Goal: Book appointment/travel/reservation

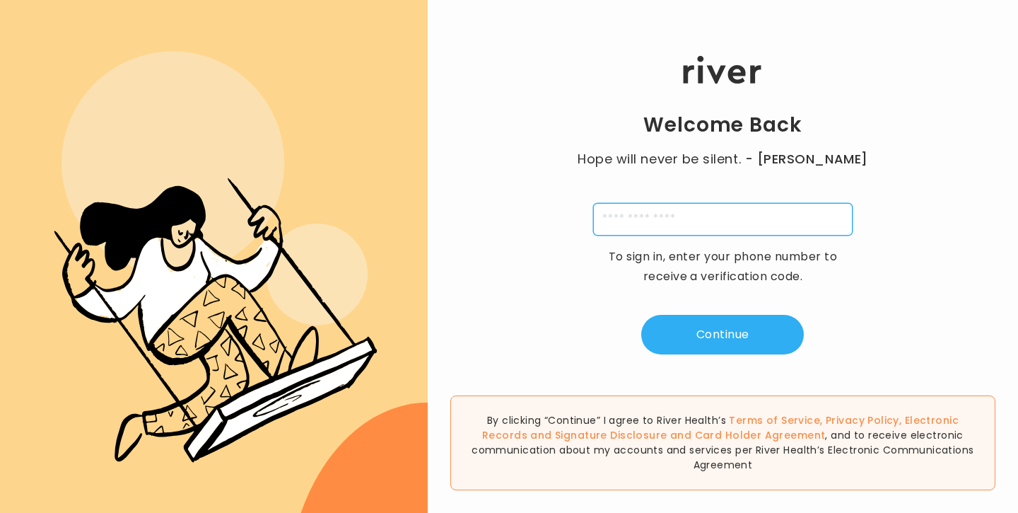
click at [641, 215] on input "tel" at bounding box center [723, 219] width 260 height 33
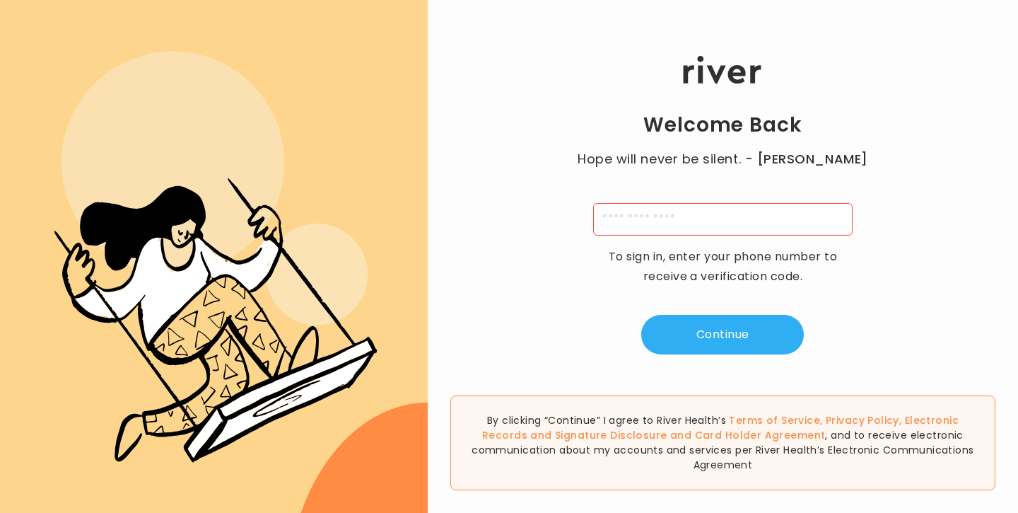
click at [614, 252] on p "To sign in, enter your phone number to receive a verification code." at bounding box center [723, 267] width 248 height 40
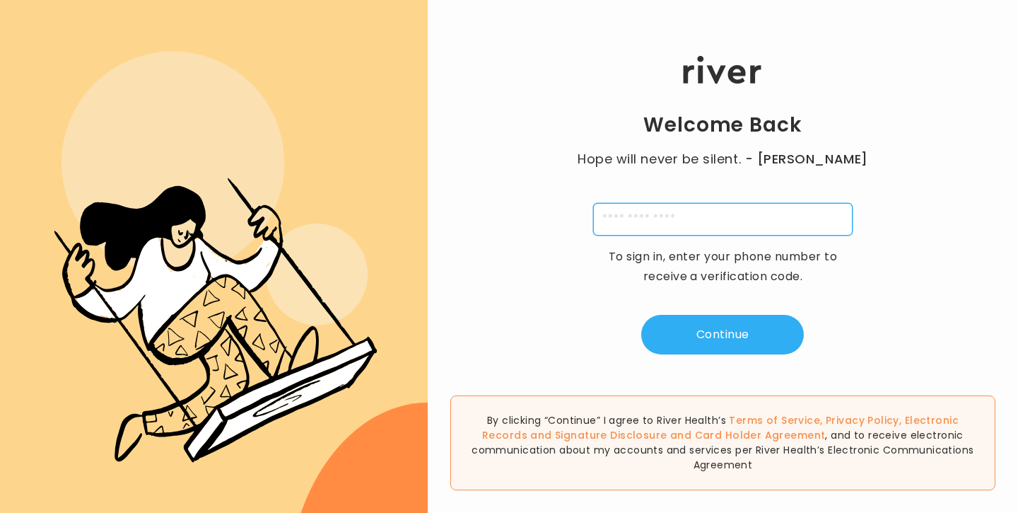
click at [710, 232] on input "tel" at bounding box center [723, 219] width 260 height 33
type input "**********"
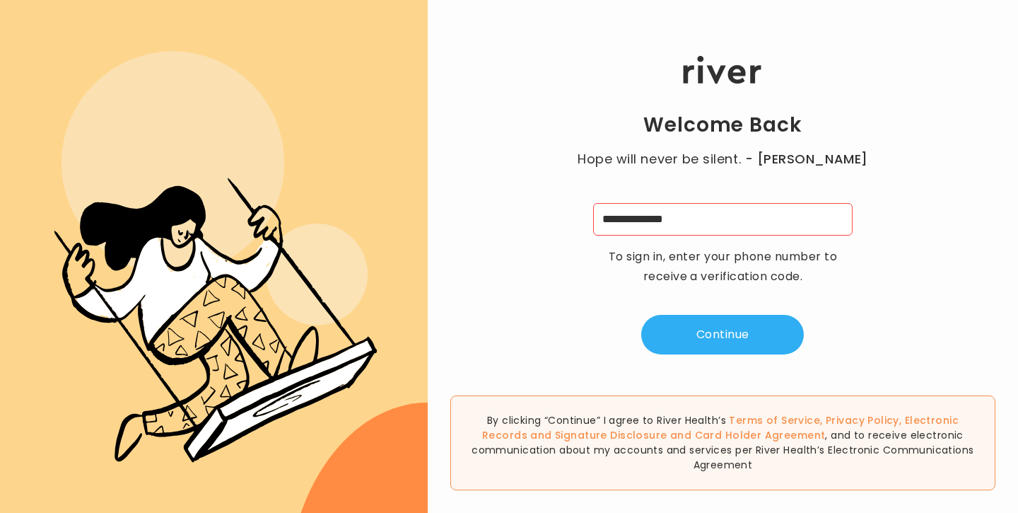
click at [708, 313] on div "**********" at bounding box center [723, 206] width 591 height 308
click at [709, 323] on button "Continue" at bounding box center [722, 335] width 163 height 40
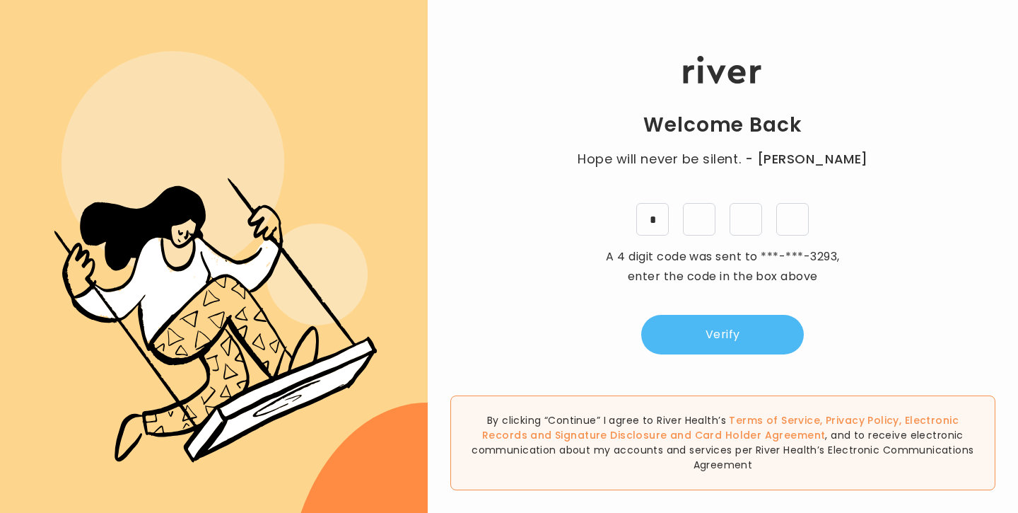
type input "*"
click at [677, 323] on button "Verify" at bounding box center [722, 335] width 163 height 40
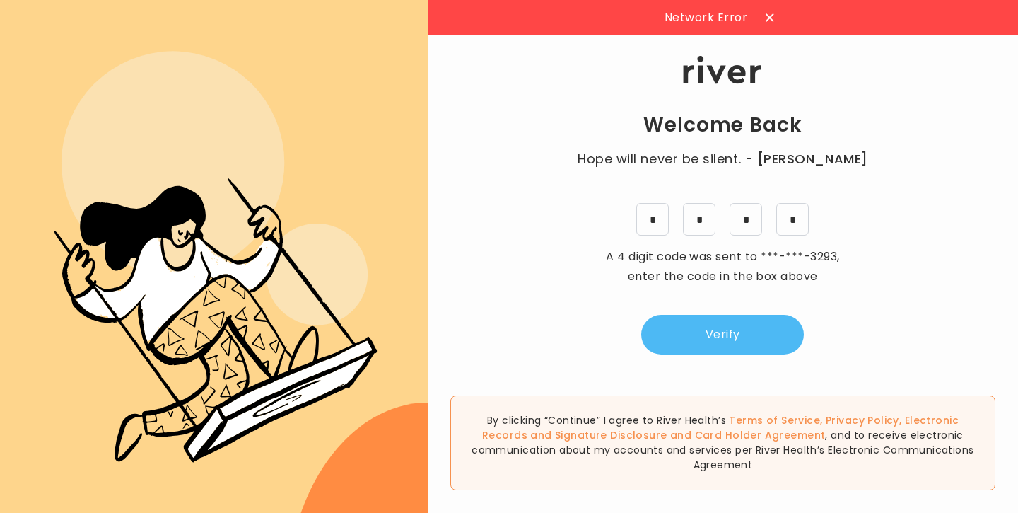
click at [709, 347] on button "Verify" at bounding box center [722, 335] width 163 height 40
click at [721, 347] on button "Verify" at bounding box center [722, 335] width 163 height 40
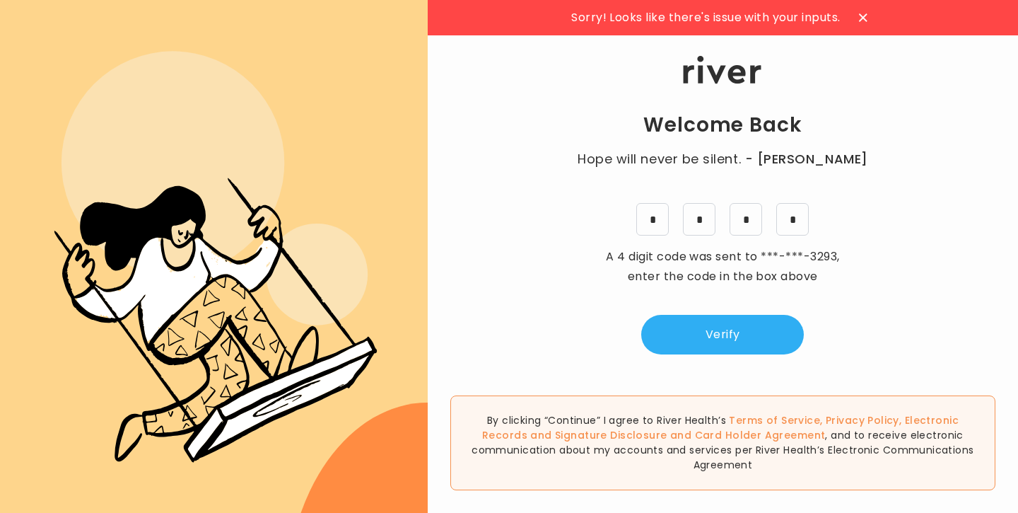
click at [865, 13] on icon at bounding box center [863, 17] width 8 height 8
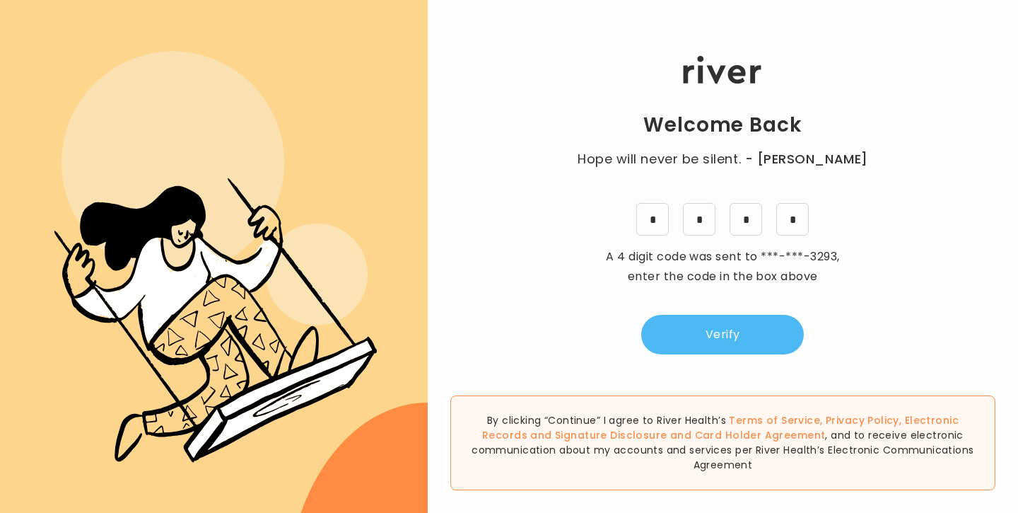
click at [736, 318] on button "Verify" at bounding box center [722, 335] width 163 height 40
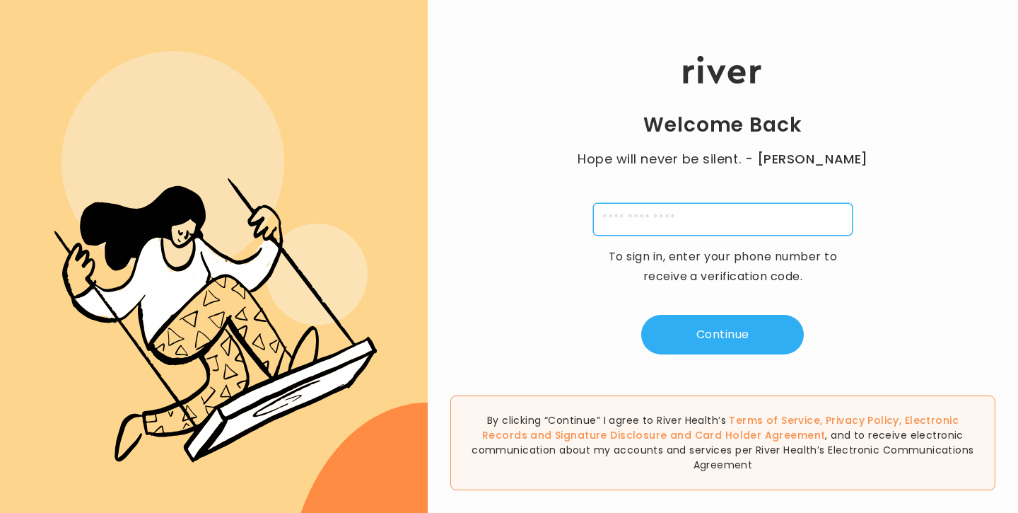
click at [674, 221] on input "tel" at bounding box center [723, 219] width 260 height 33
type input "**********"
click at [612, 221] on input "**********" at bounding box center [723, 219] width 260 height 33
click at [593, 290] on div "**********" at bounding box center [723, 206] width 591 height 308
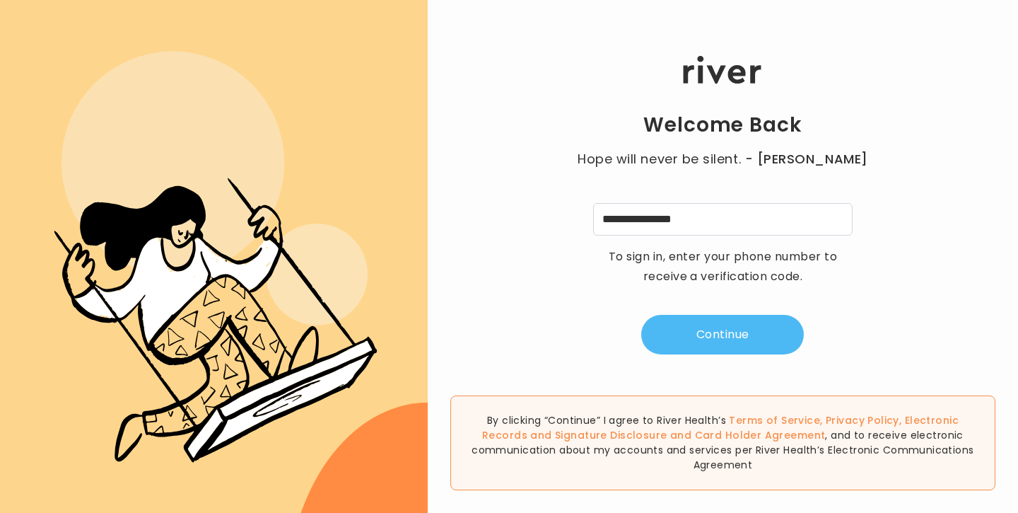
click at [697, 321] on button "Continue" at bounding box center [722, 335] width 163 height 40
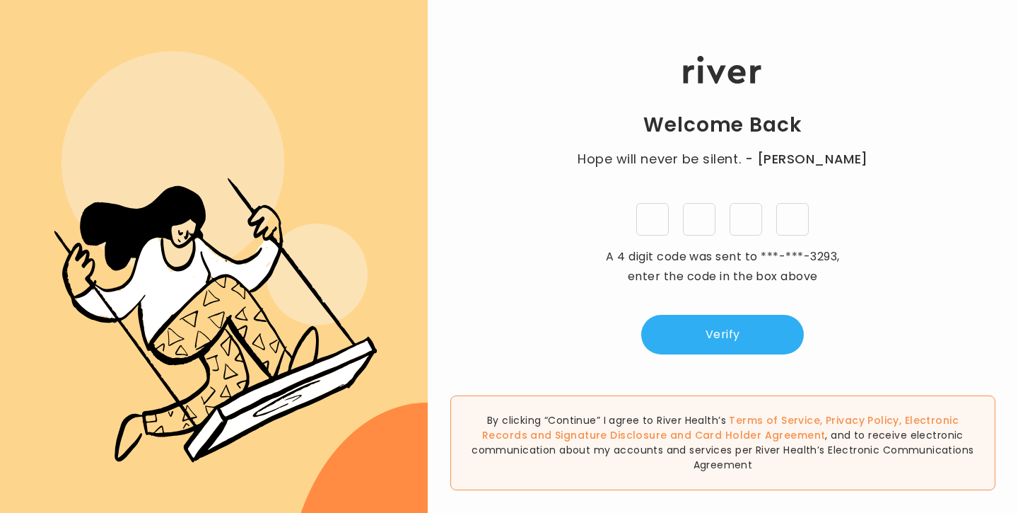
click at [649, 221] on input "tel" at bounding box center [653, 219] width 33 height 33
type input "*"
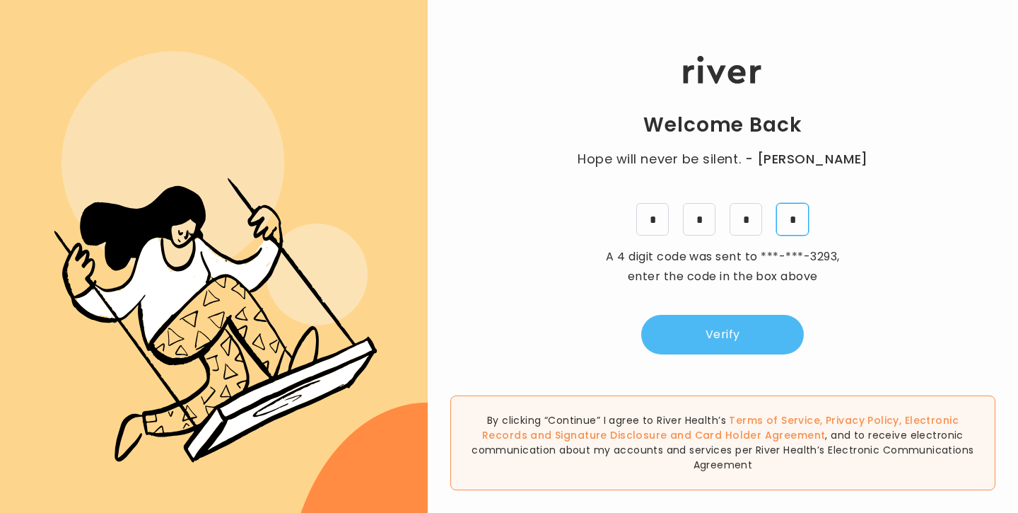
type input "*"
click at [696, 345] on button "Verify" at bounding box center [722, 335] width 163 height 40
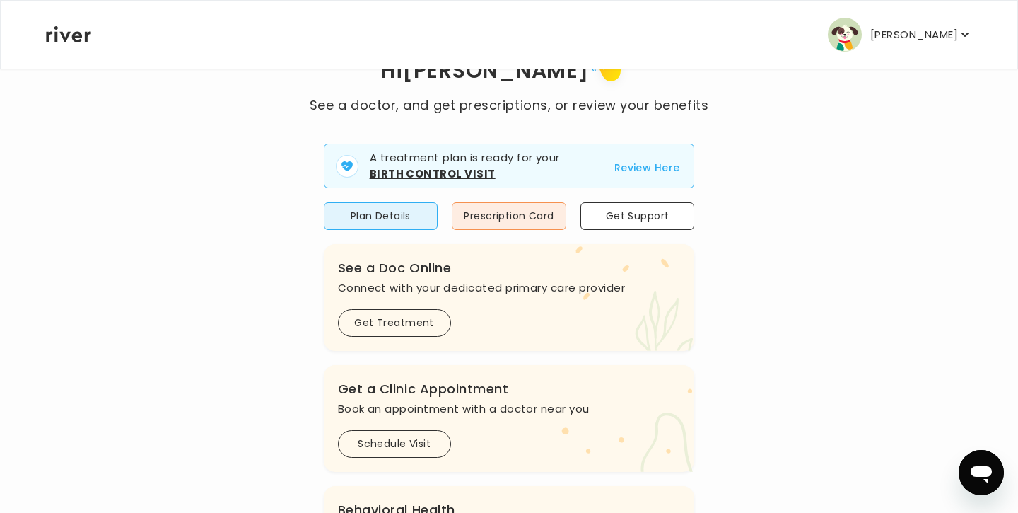
scroll to position [79, 0]
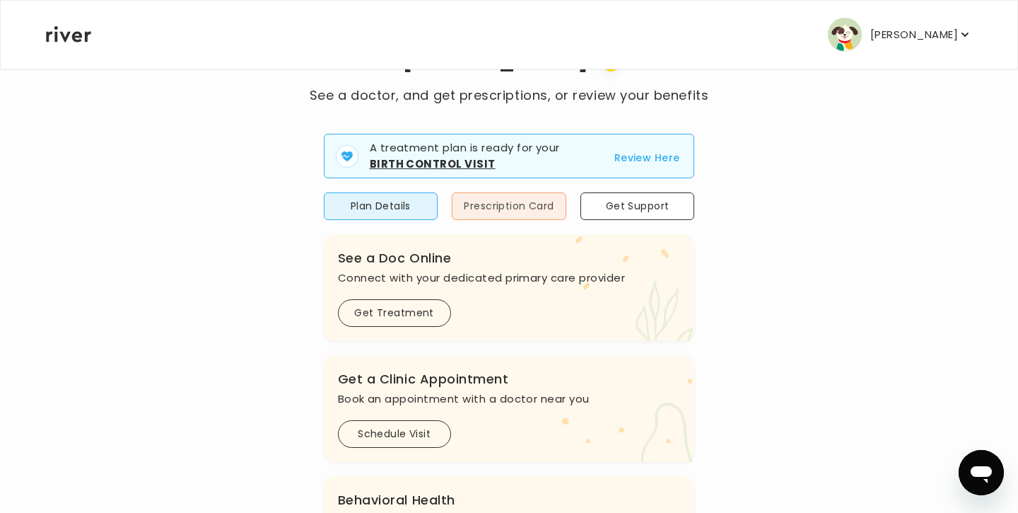
click at [535, 204] on button "Prescription Card" at bounding box center [509, 206] width 115 height 28
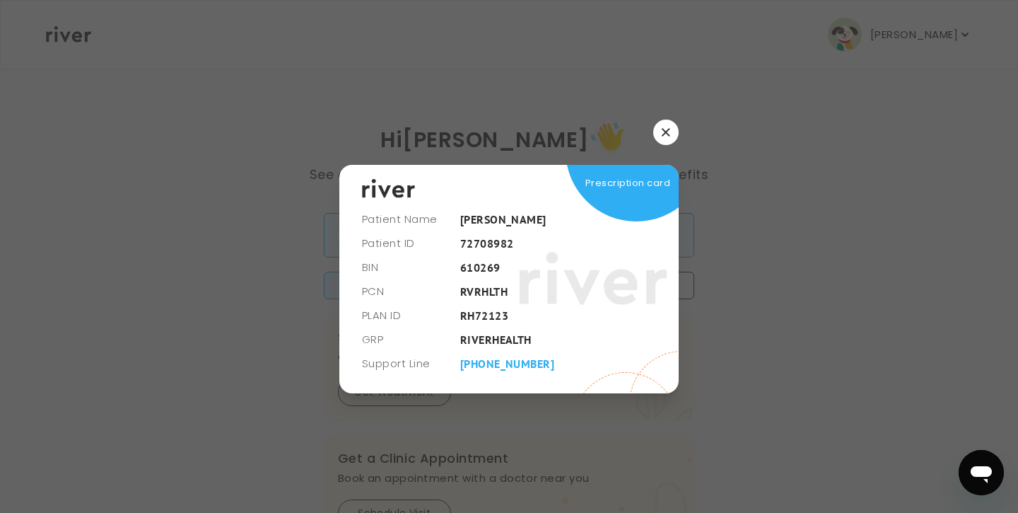
scroll to position [0, 0]
click at [663, 131] on icon "button" at bounding box center [666, 132] width 8 height 8
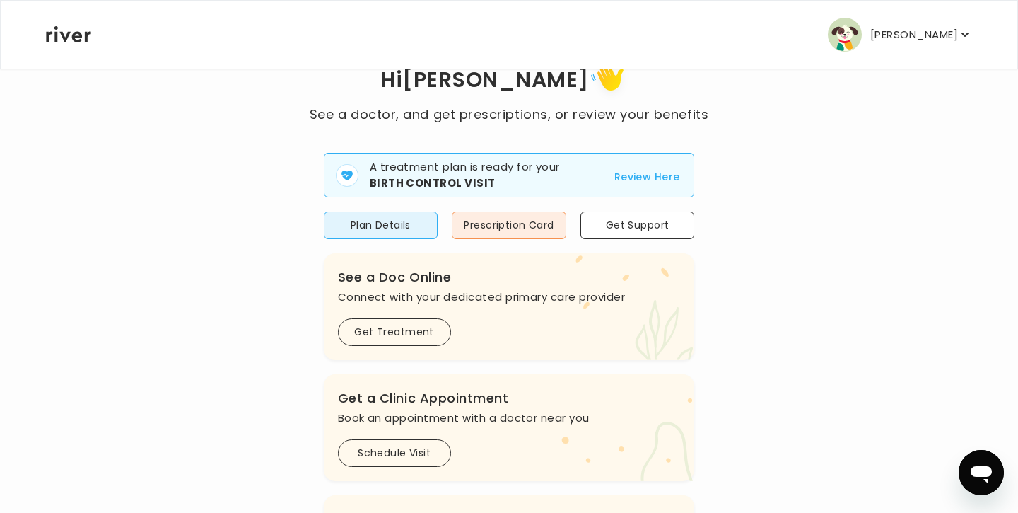
scroll to position [86, 0]
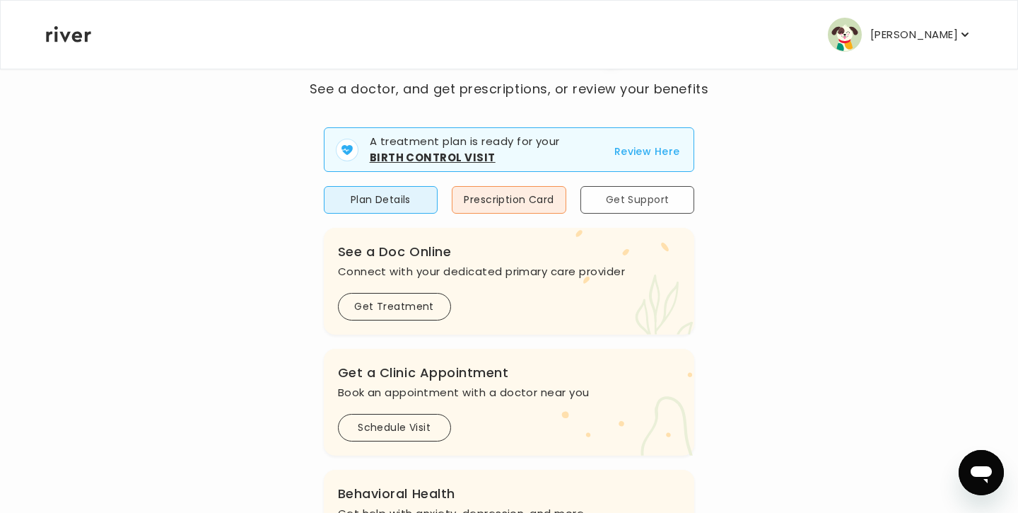
click at [627, 202] on button "Get Support" at bounding box center [638, 200] width 115 height 28
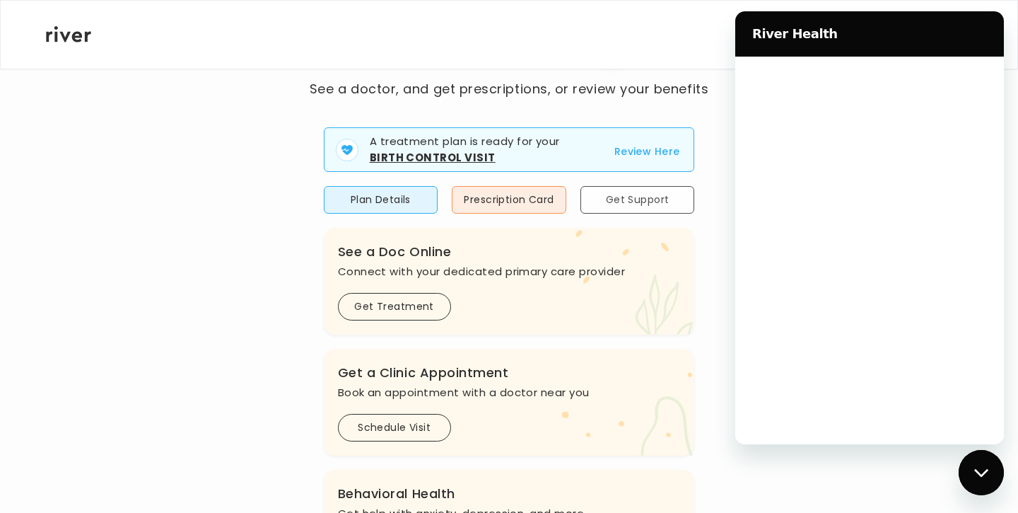
scroll to position [0, 0]
click at [400, 208] on button "Plan Details" at bounding box center [381, 200] width 115 height 28
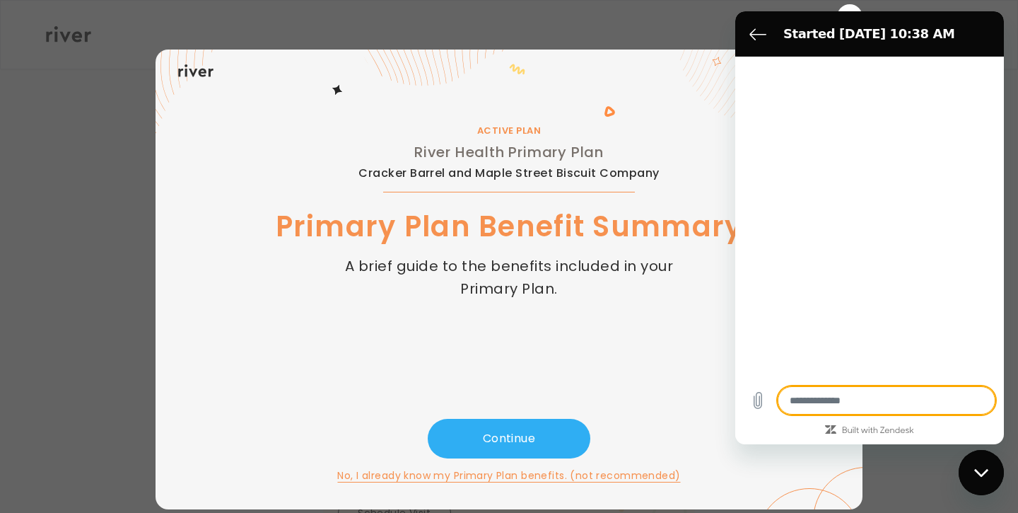
type textarea "*"
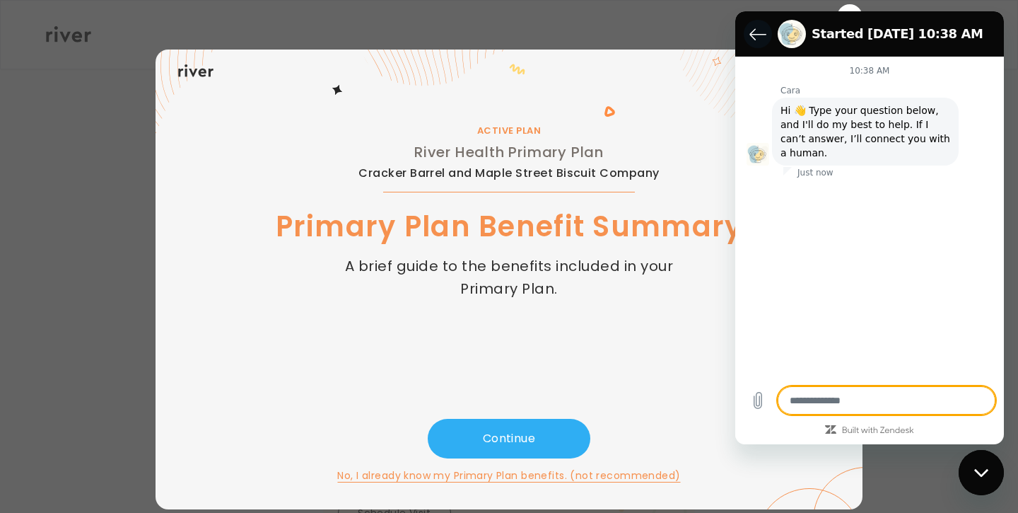
click at [758, 33] on icon "Back to the conversation list" at bounding box center [758, 33] width 17 height 17
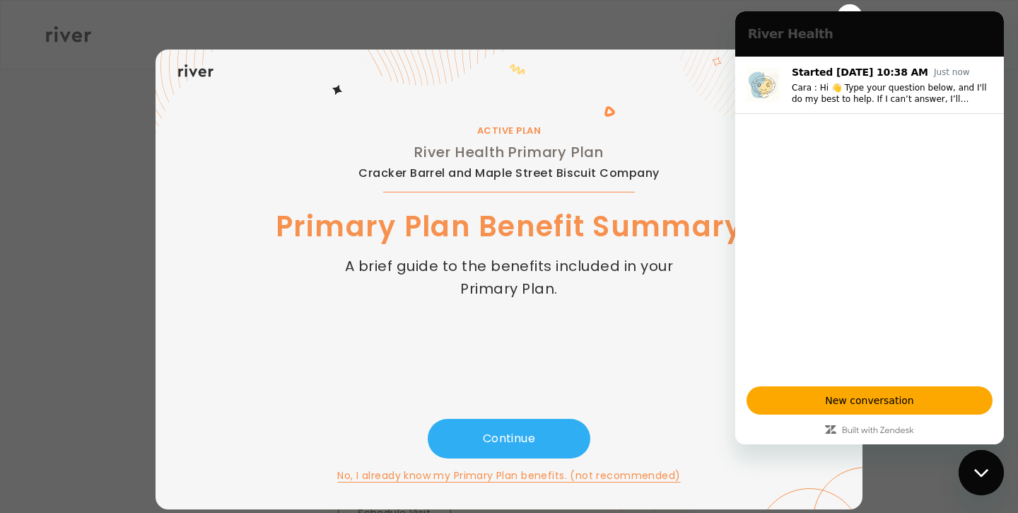
click at [990, 491] on div "Close messaging window" at bounding box center [981, 472] width 42 height 42
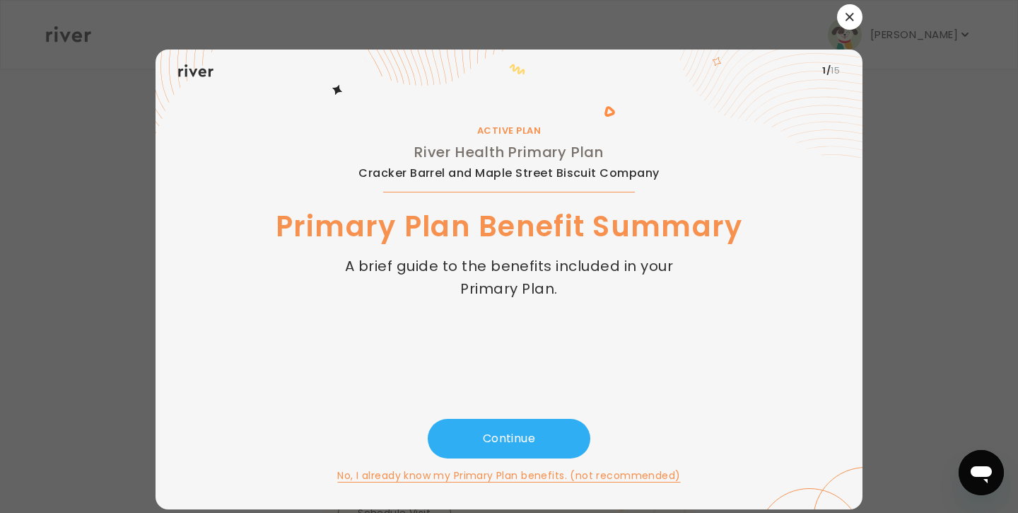
click at [847, 16] on icon "button" at bounding box center [850, 17] width 8 height 8
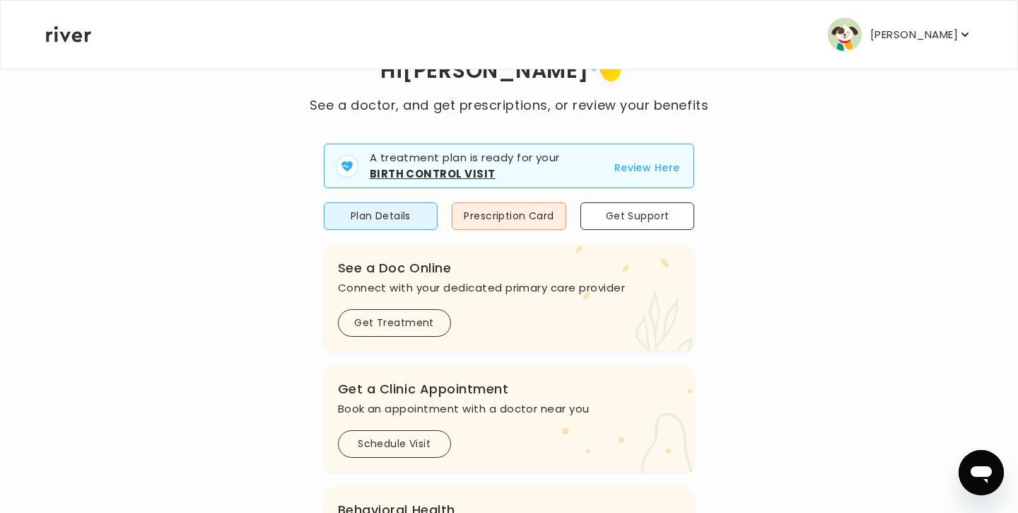
scroll to position [94, 0]
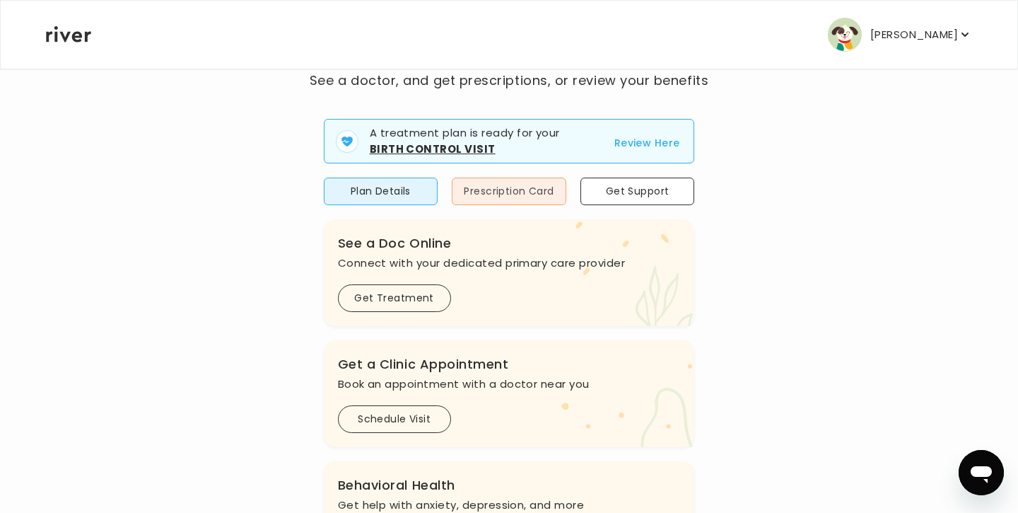
click at [499, 189] on button "Prescription Card" at bounding box center [509, 192] width 115 height 28
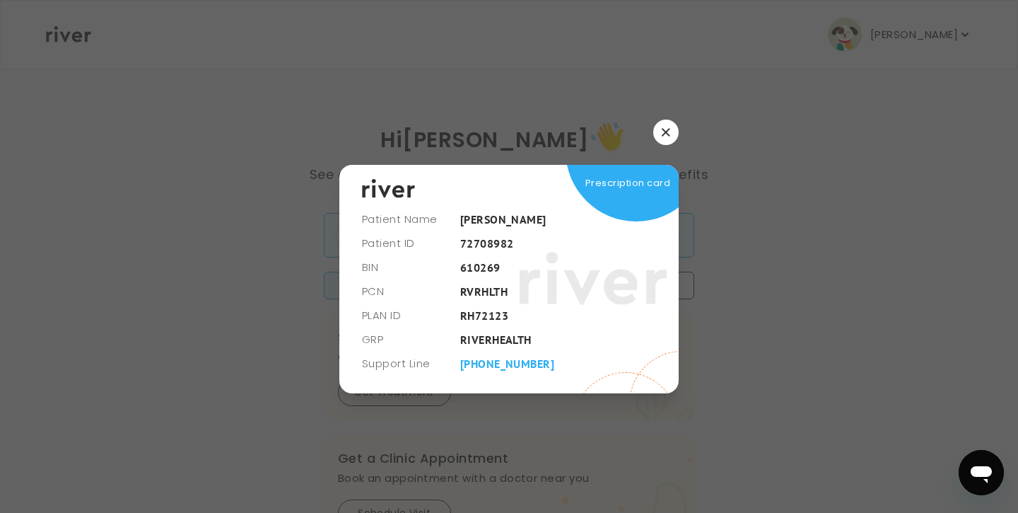
click at [666, 136] on button "button" at bounding box center [665, 132] width 25 height 25
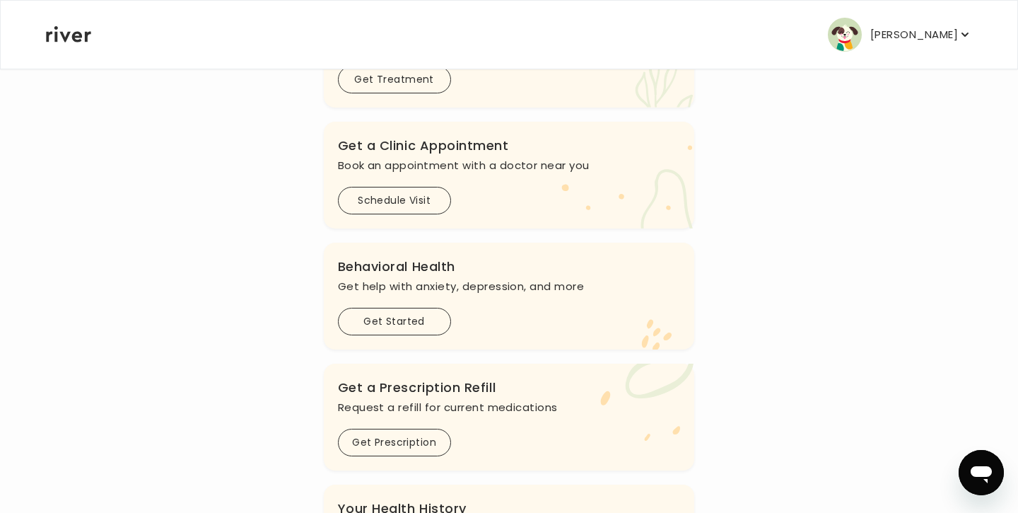
scroll to position [311, 0]
click at [397, 218] on div ".cls-clinic { fill: #eaefd8; } .cls-clinic-appt { fill: #ffe0ae; } Get a Clinic…" at bounding box center [509, 176] width 371 height 107
click at [398, 204] on button "Schedule Visit" at bounding box center [394, 202] width 113 height 28
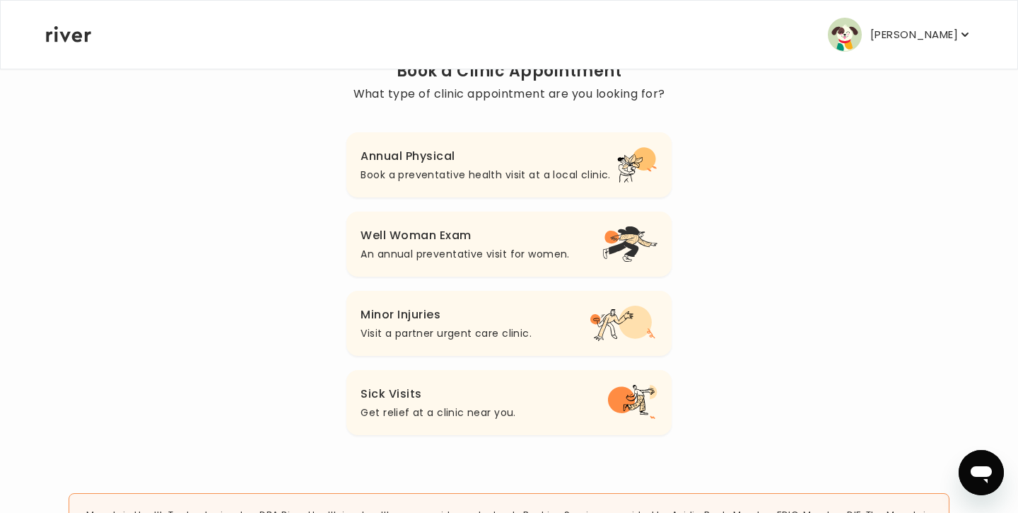
scroll to position [132, 0]
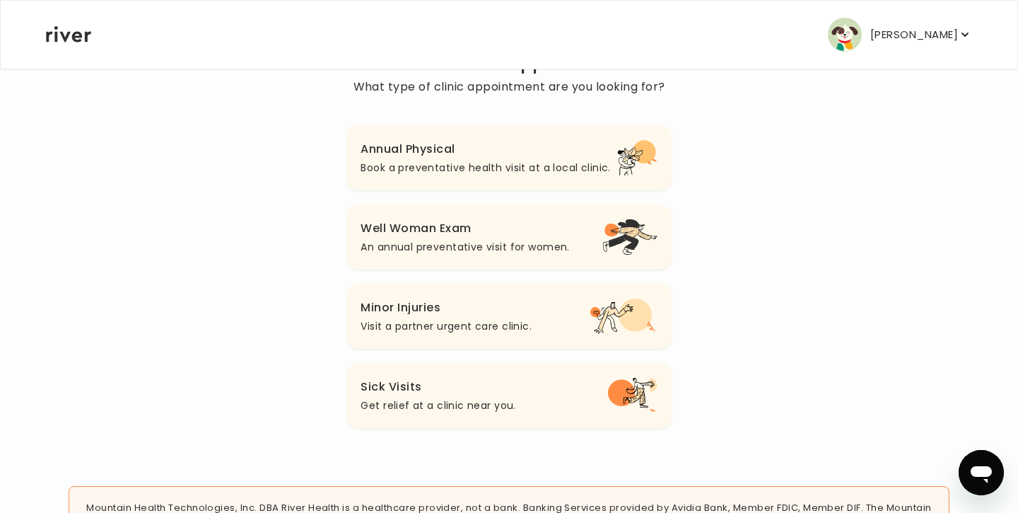
click at [412, 236] on h3 "Well Woman Exam" at bounding box center [465, 229] width 209 height 20
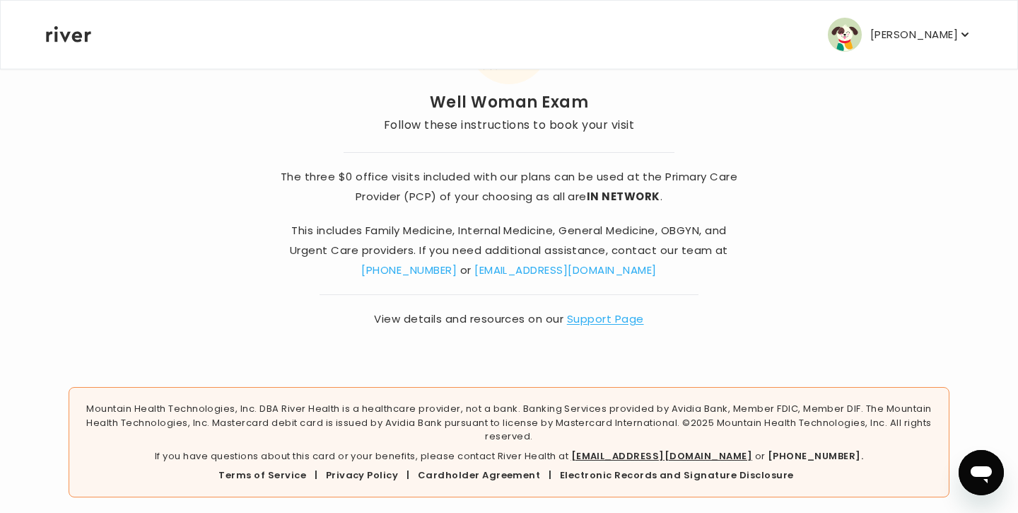
scroll to position [115, 0]
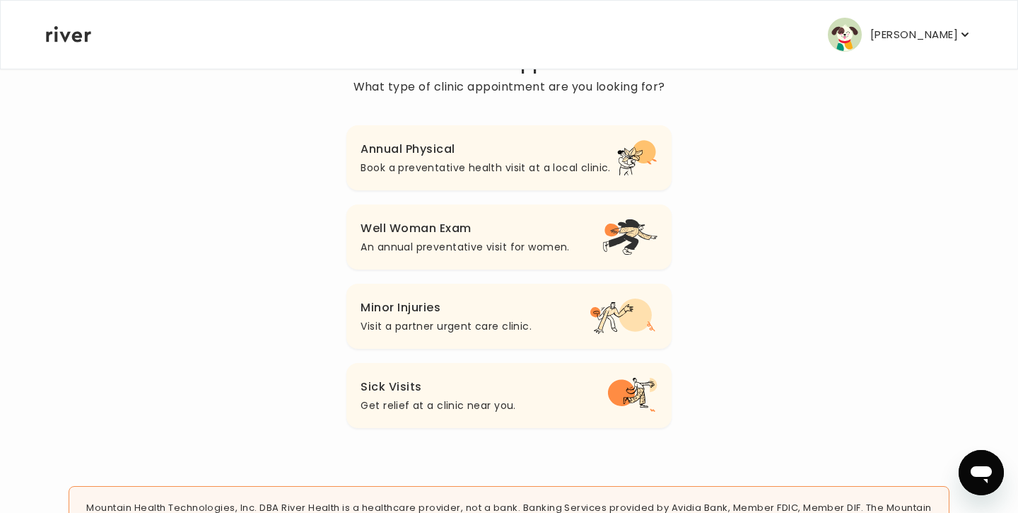
click at [441, 161] on p "Book a preventative health visit at a local clinic." at bounding box center [486, 167] width 250 height 17
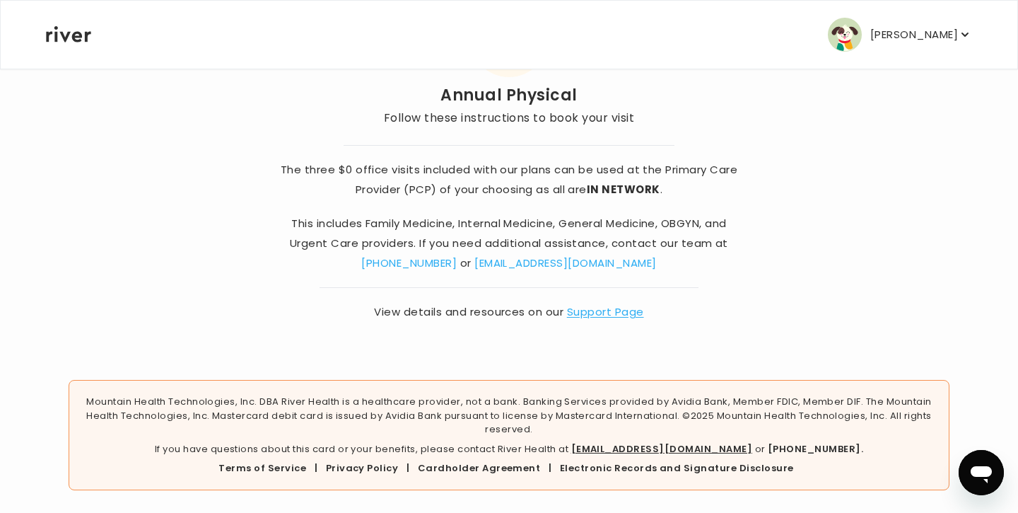
scroll to position [9, 0]
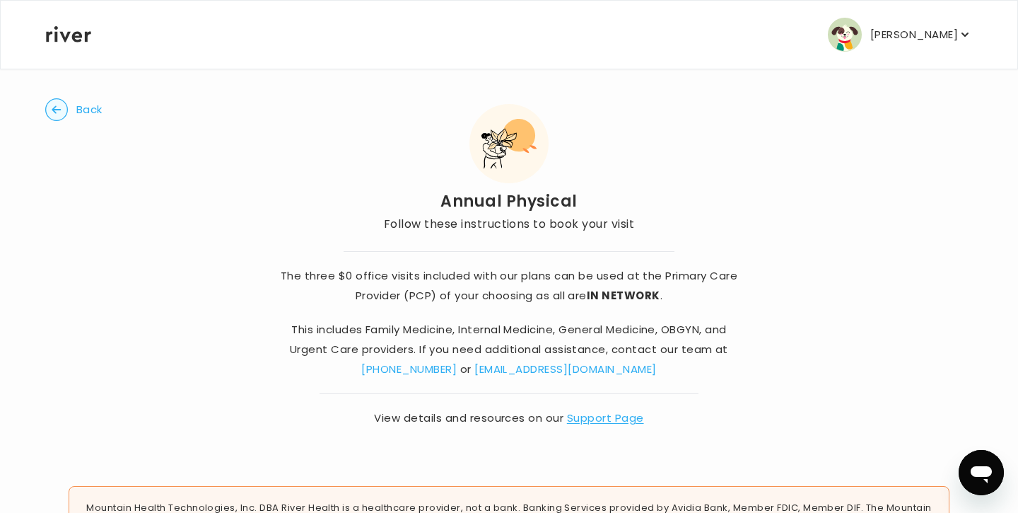
click at [524, 289] on p "The three $0 office visits included with our plans can be used at the Primary C…" at bounding box center [508, 286] width 473 height 40
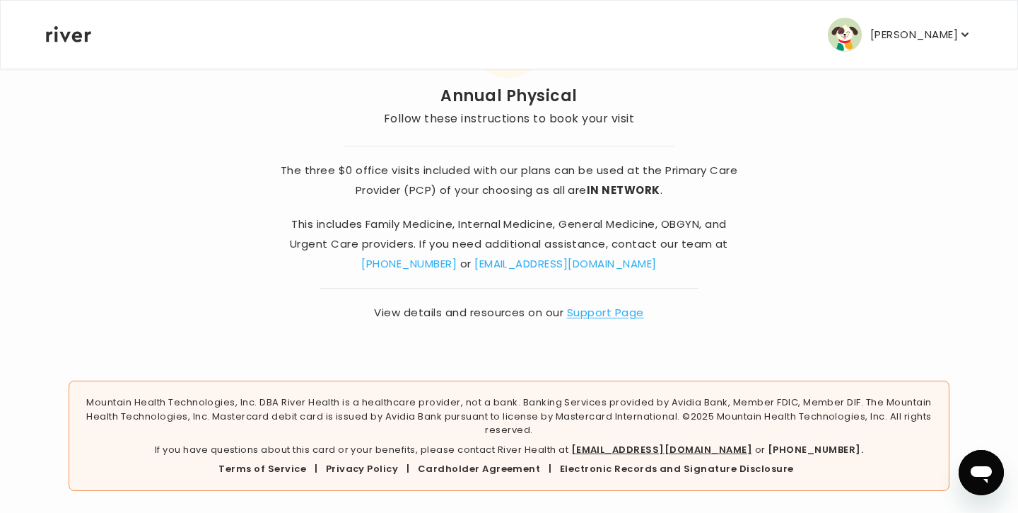
click at [920, 11] on div "Roxana Gonzalez Profile Add Family Reimbursement Terms of Service Privacy Polic…" at bounding box center [509, 35] width 926 height 68
click at [920, 30] on p "Roxana Gonzalez" at bounding box center [915, 35] width 88 height 20
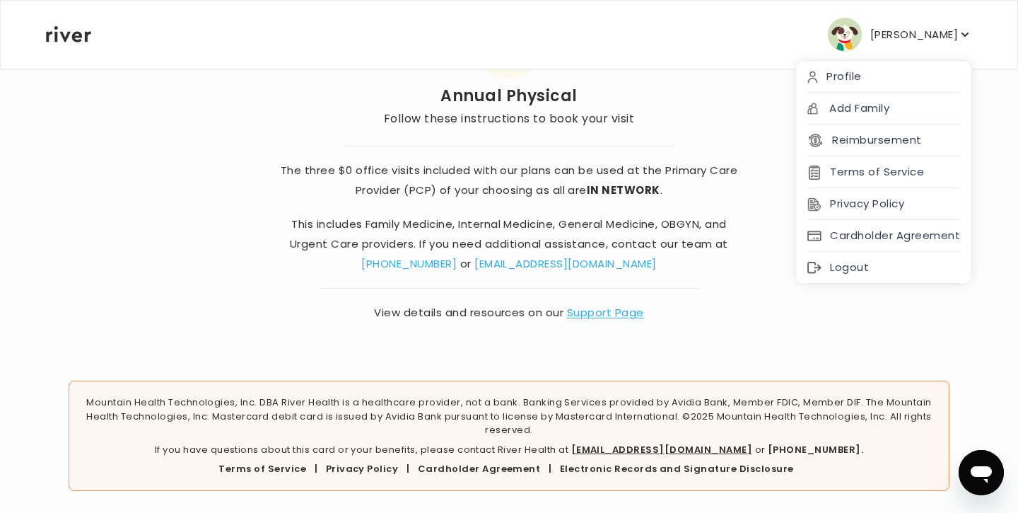
click at [920, 30] on p "Roxana Gonzalez" at bounding box center [915, 35] width 88 height 20
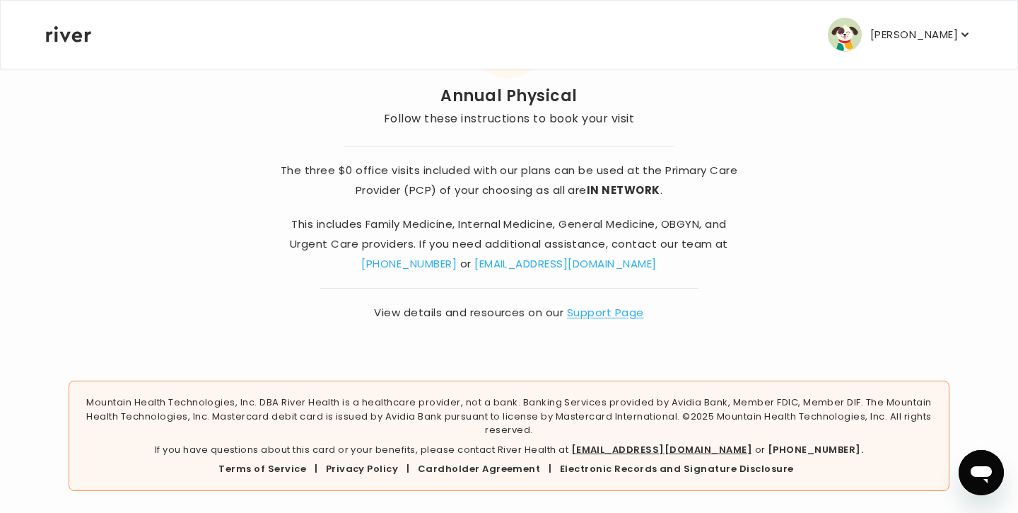
click at [688, 137] on div "The three $0 office visits included with our plans can be used at the Primary C…" at bounding box center [509, 226] width 557 height 194
click at [581, 317] on link "Support Page" at bounding box center [605, 312] width 77 height 15
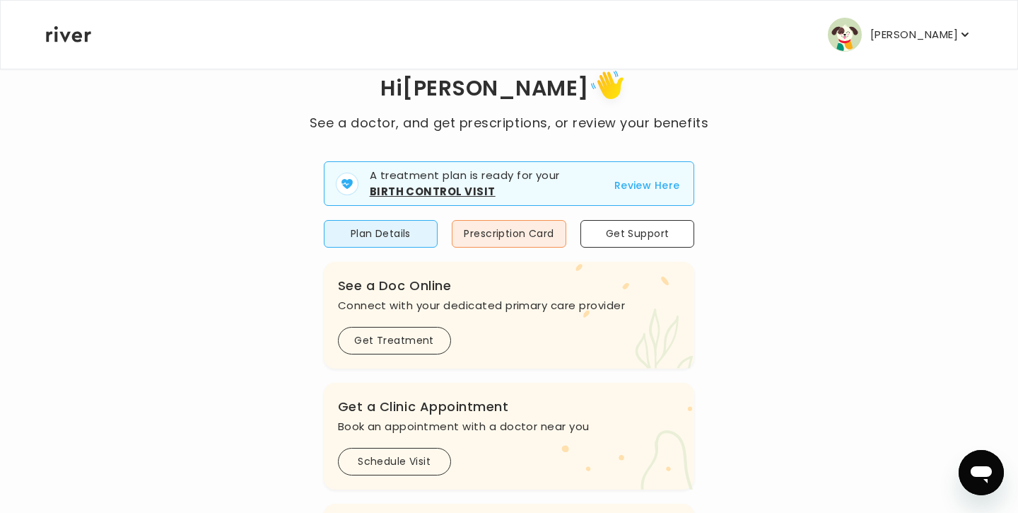
scroll to position [69, 0]
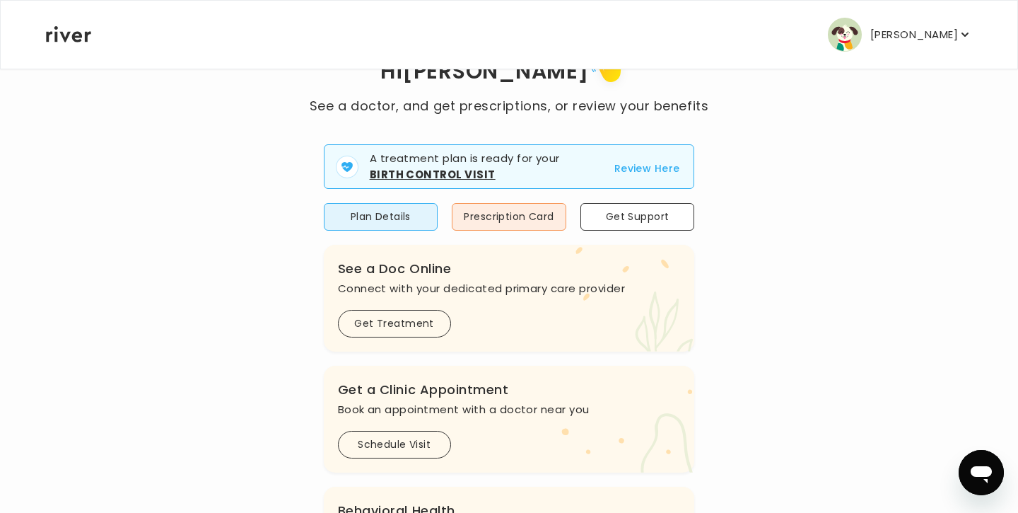
click at [617, 165] on button "Review Here" at bounding box center [648, 168] width 66 height 17
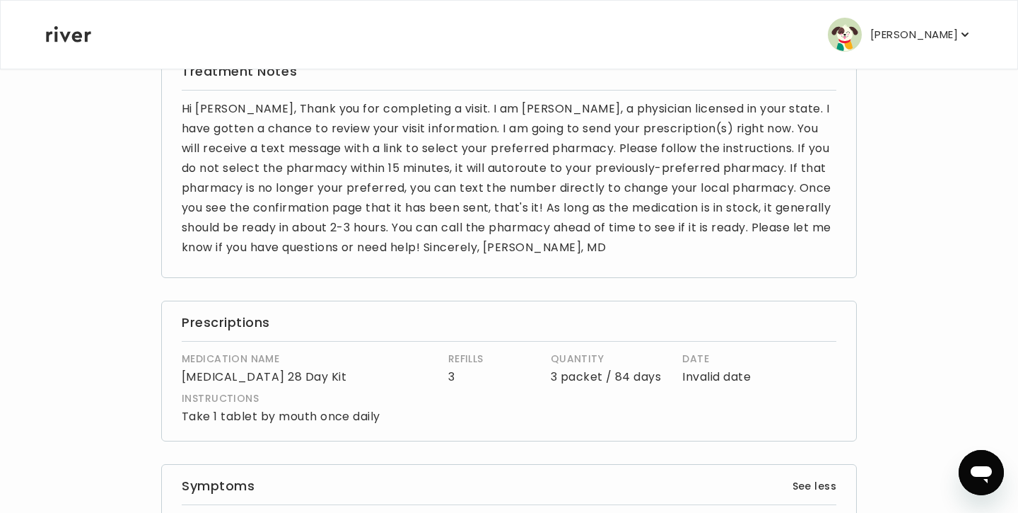
scroll to position [136, 0]
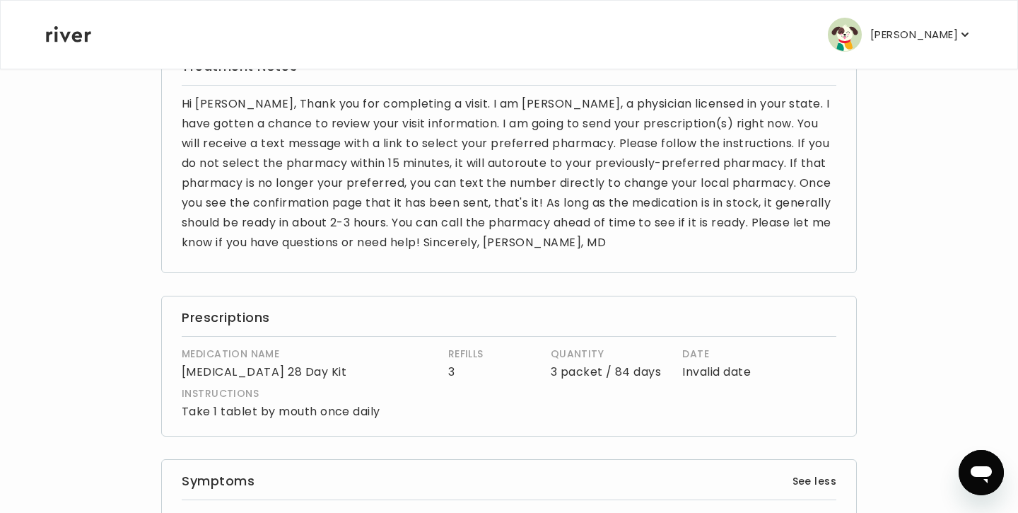
click at [440, 383] on div "MEDICATION NAME Vienva 28 Day Kit REFILLS 3 QUANTITY 3 packet / 84 days DATE In…" at bounding box center [476, 383] width 589 height 76
click at [337, 395] on h4 "INSTRUCTIONS" at bounding box center [476, 393] width 589 height 17
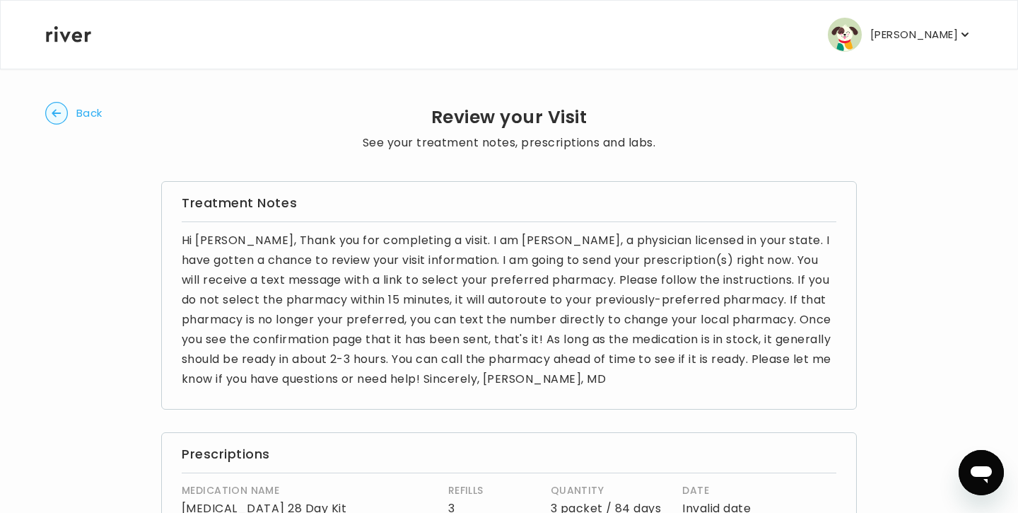
click at [871, 44] on button "Roxana Gonzalez" at bounding box center [900, 35] width 144 height 34
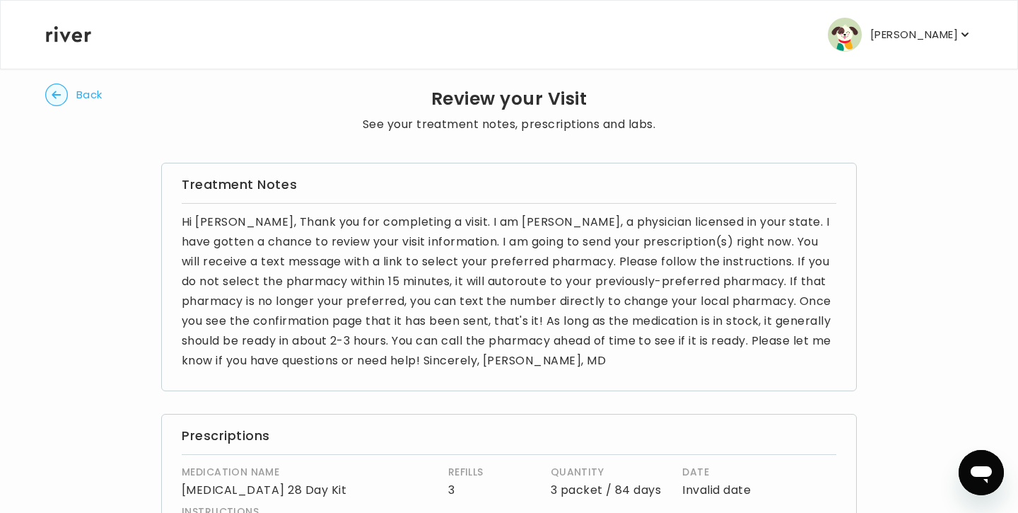
click at [65, 93] on circle "button" at bounding box center [57, 95] width 22 height 22
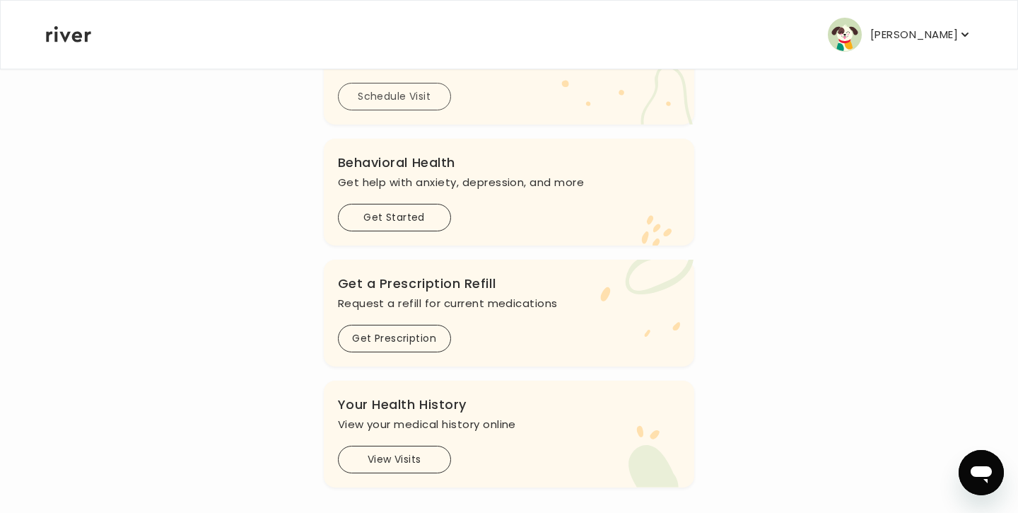
scroll to position [346, 0]
click at [414, 210] on button "Get Started" at bounding box center [394, 220] width 113 height 28
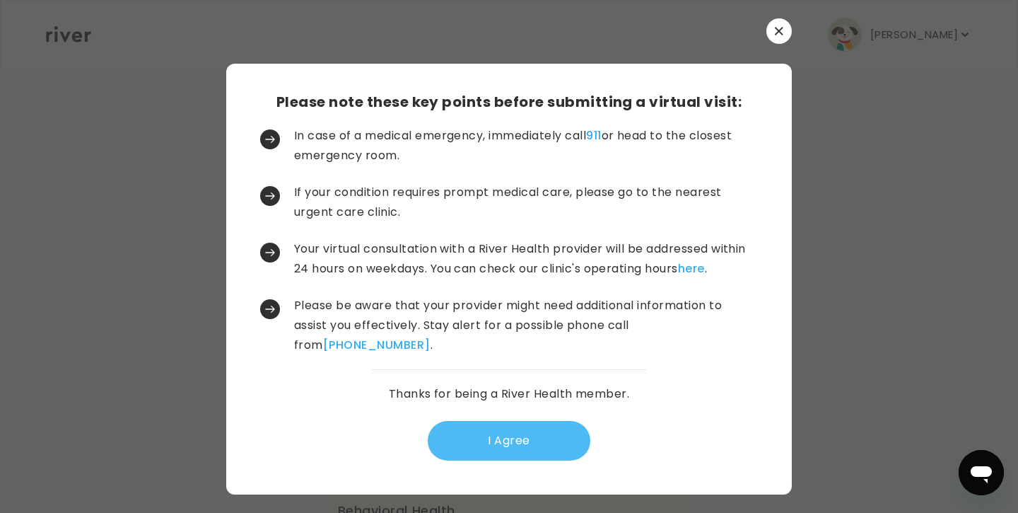
click at [500, 448] on button "I Agree" at bounding box center [509, 441] width 163 height 40
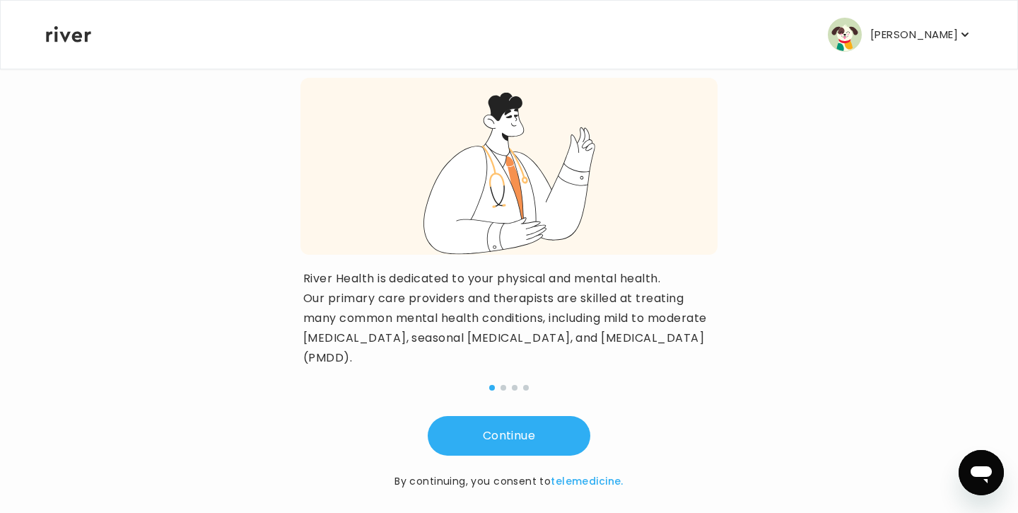
scroll to position [151, 0]
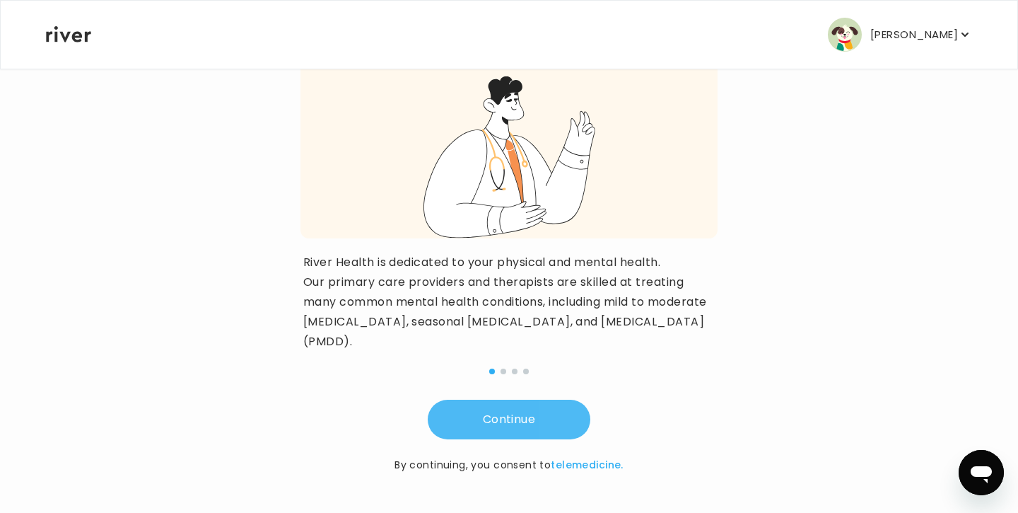
click at [511, 420] on button "Continue" at bounding box center [509, 420] width 163 height 40
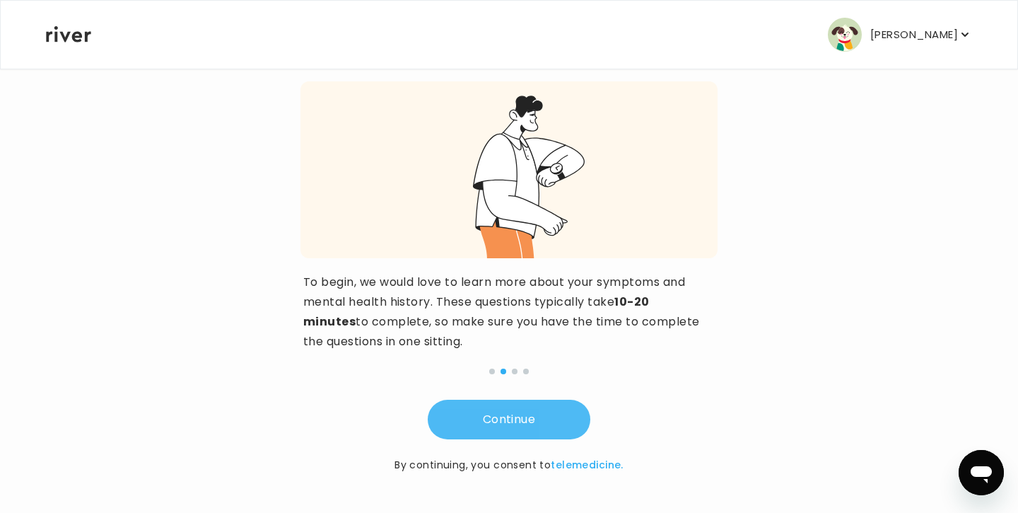
click at [511, 420] on button "Continue" at bounding box center [509, 420] width 163 height 40
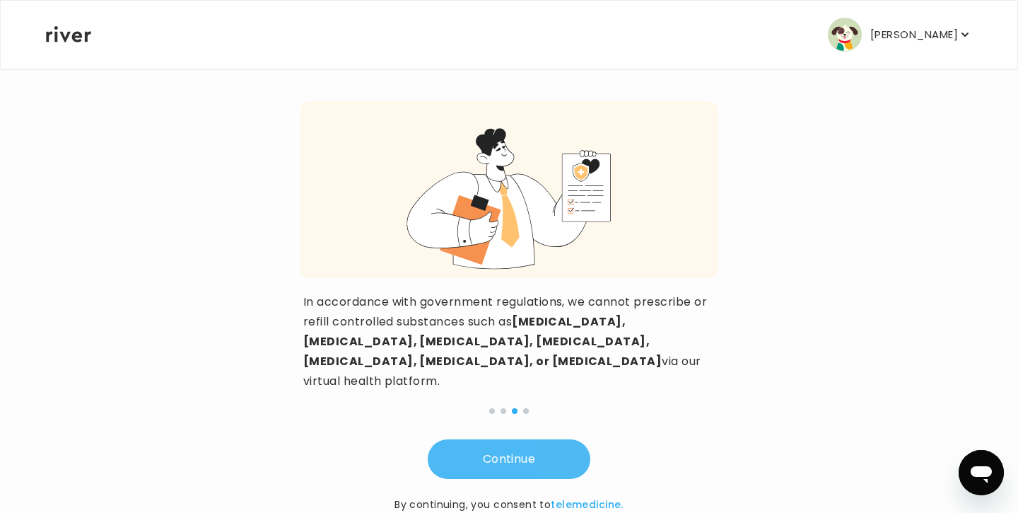
click at [511, 439] on button "Continue" at bounding box center [509, 459] width 163 height 40
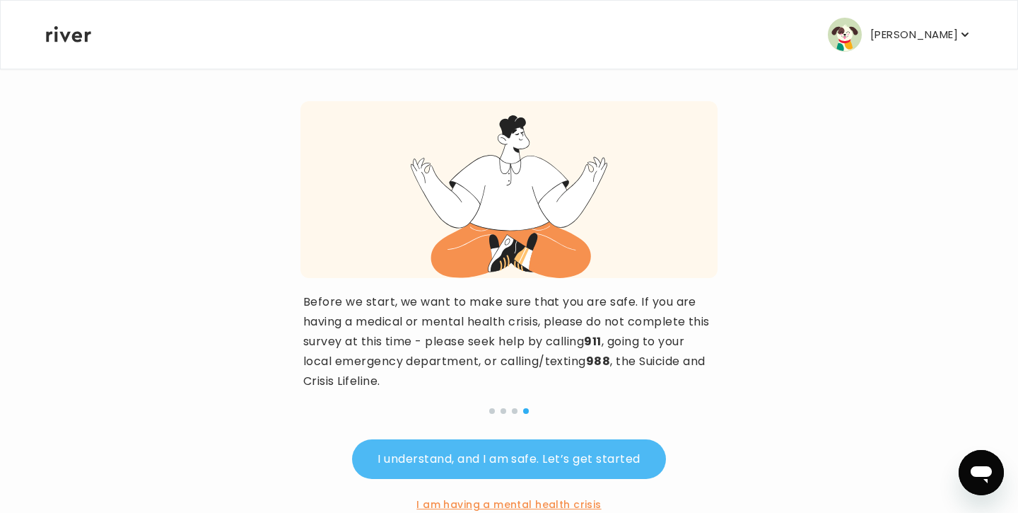
scroll to position [151, 0]
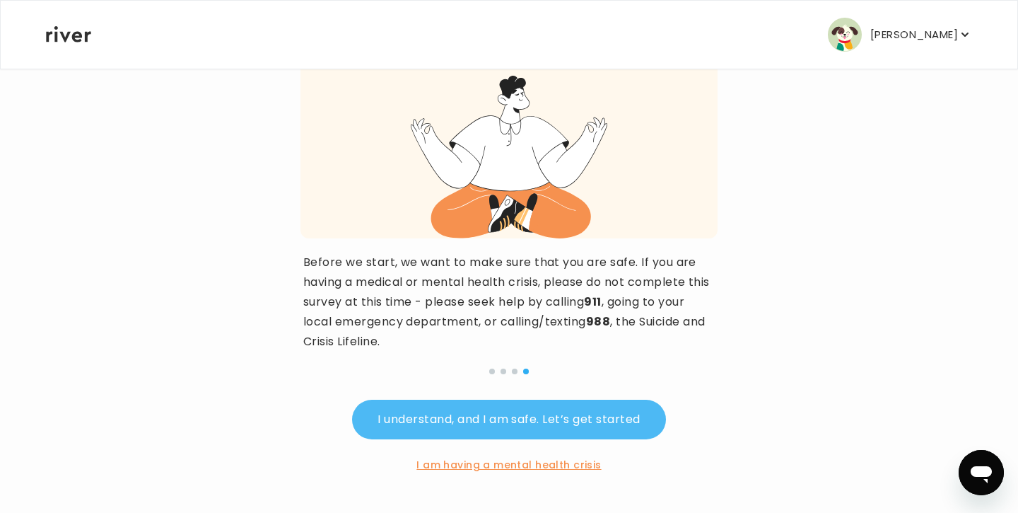
click at [512, 426] on button "I understand, and I am safe. Let’s get started" at bounding box center [508, 420] width 313 height 40
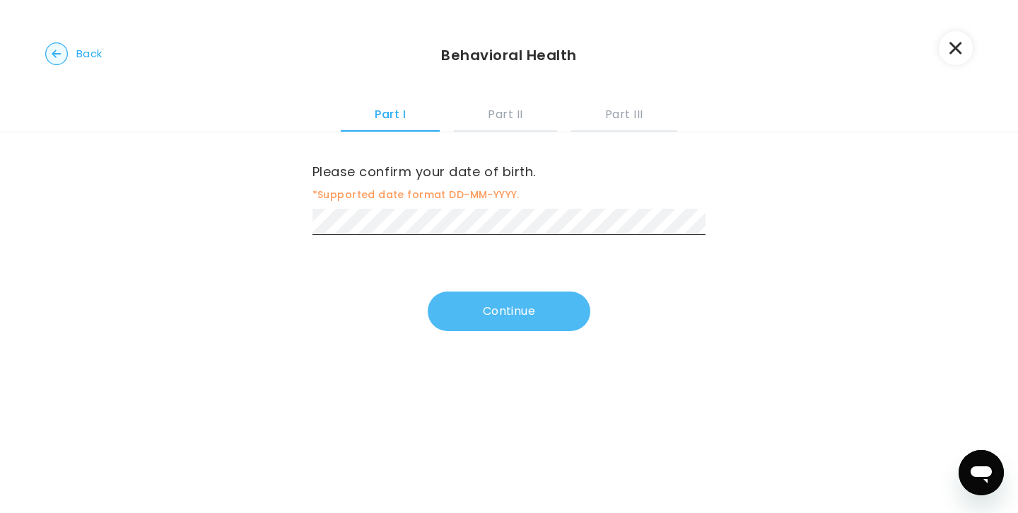
click at [509, 314] on button "Continue" at bounding box center [509, 311] width 163 height 40
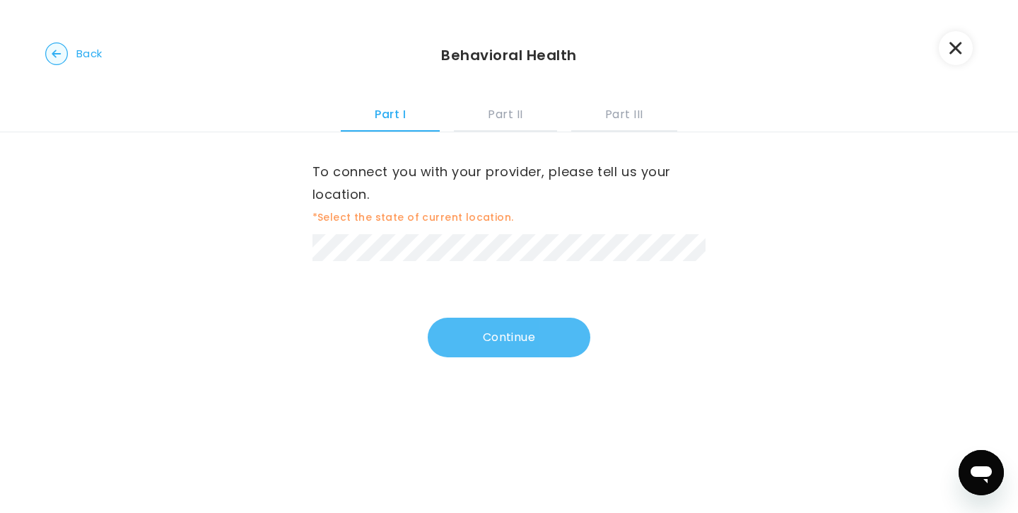
click at [522, 324] on button "Continue" at bounding box center [509, 338] width 163 height 40
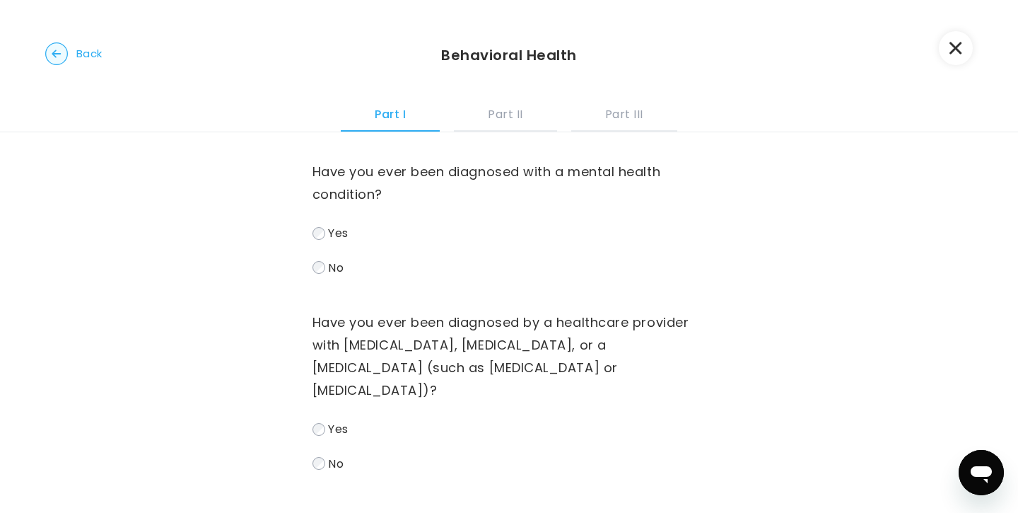
click at [335, 269] on span "No" at bounding box center [336, 267] width 16 height 16
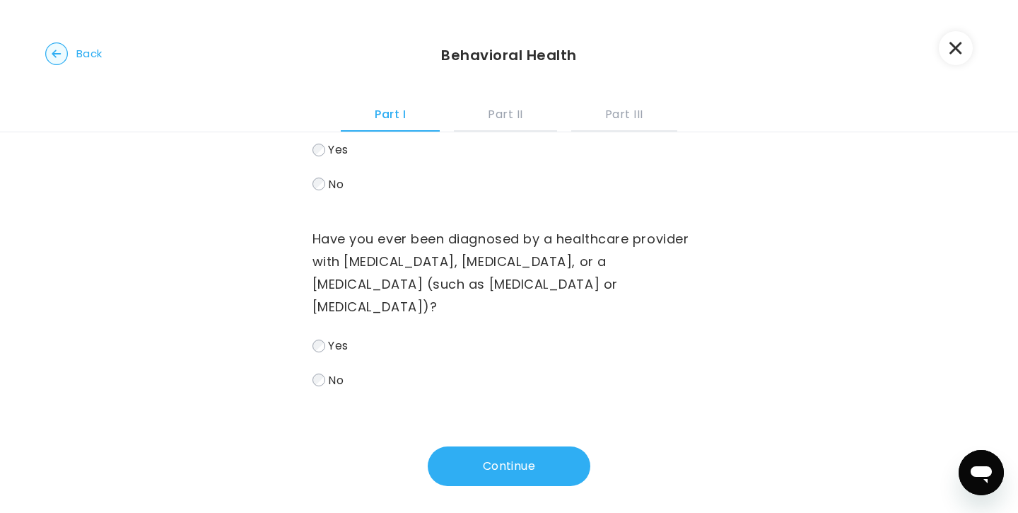
scroll to position [84, 0]
click at [320, 389] on label "No" at bounding box center [510, 379] width 394 height 21
click at [479, 470] on button "Continue" at bounding box center [509, 466] width 163 height 40
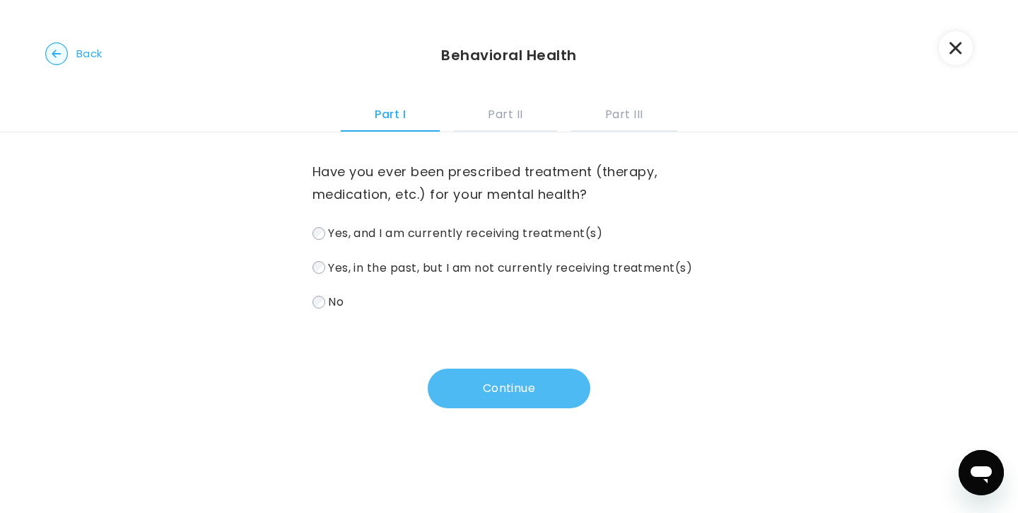
scroll to position [0, 0]
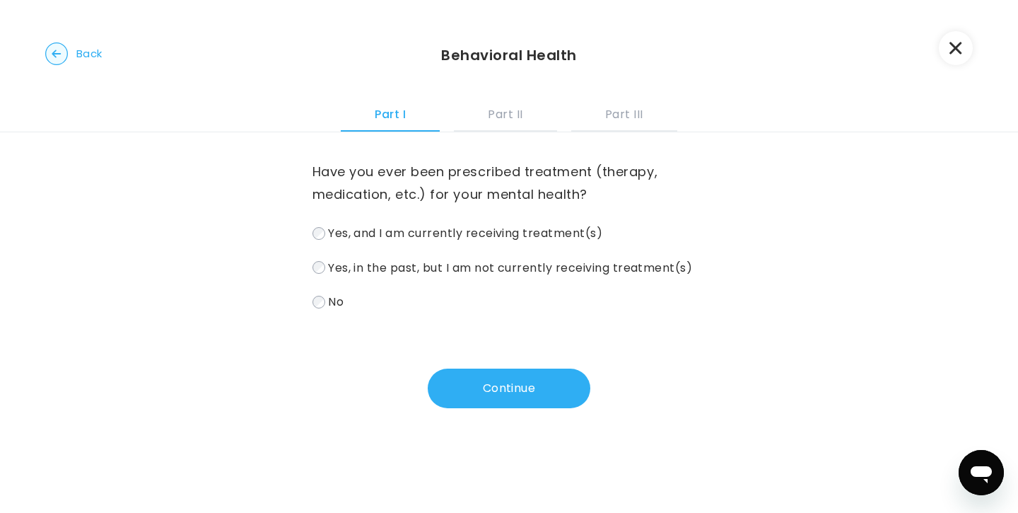
click at [332, 308] on span "No" at bounding box center [336, 302] width 16 height 16
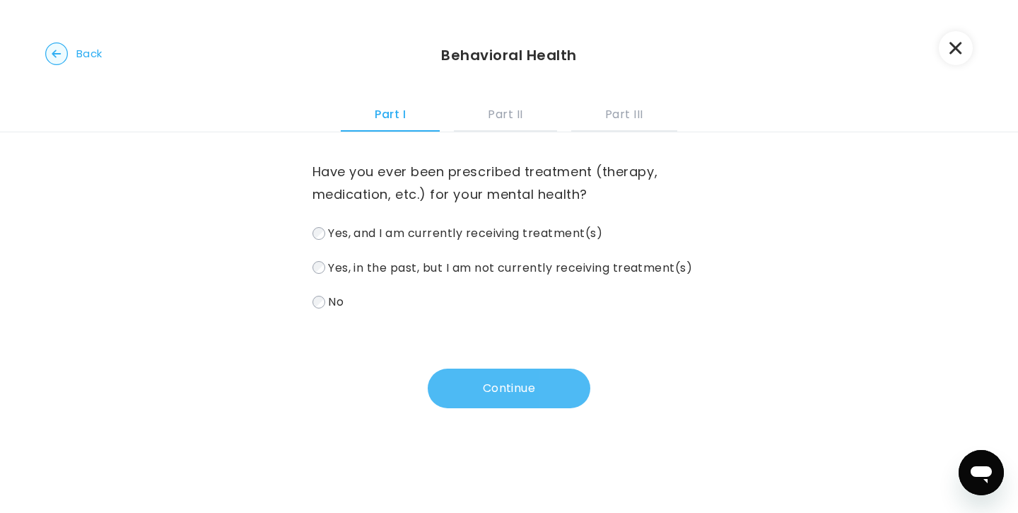
click at [455, 398] on button "Continue" at bounding box center [509, 388] width 163 height 40
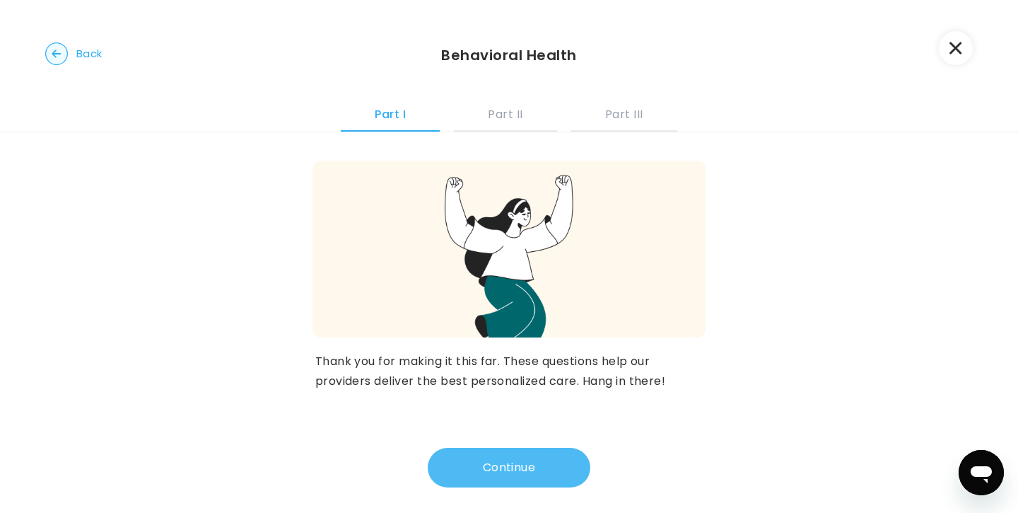
scroll to position [10, 0]
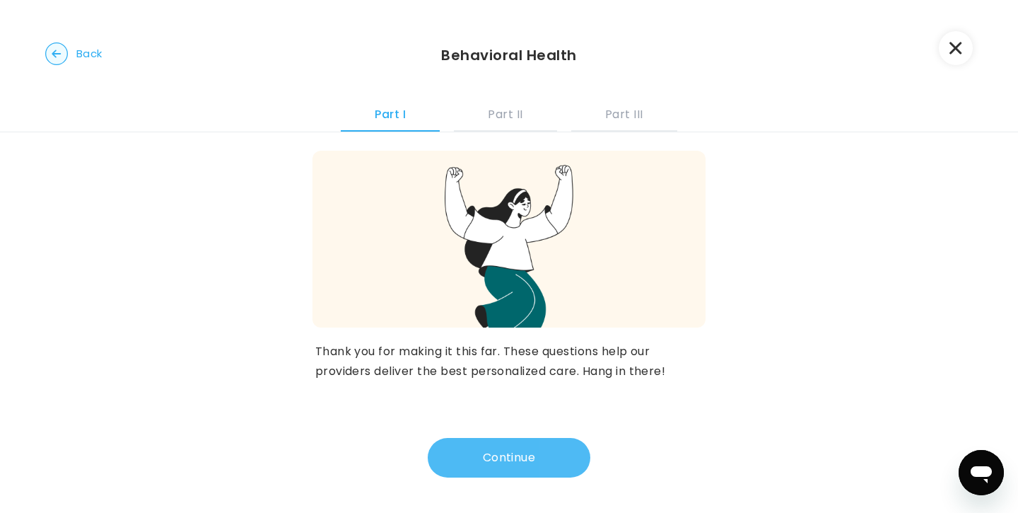
click at [491, 462] on button "Continue" at bounding box center [509, 458] width 163 height 40
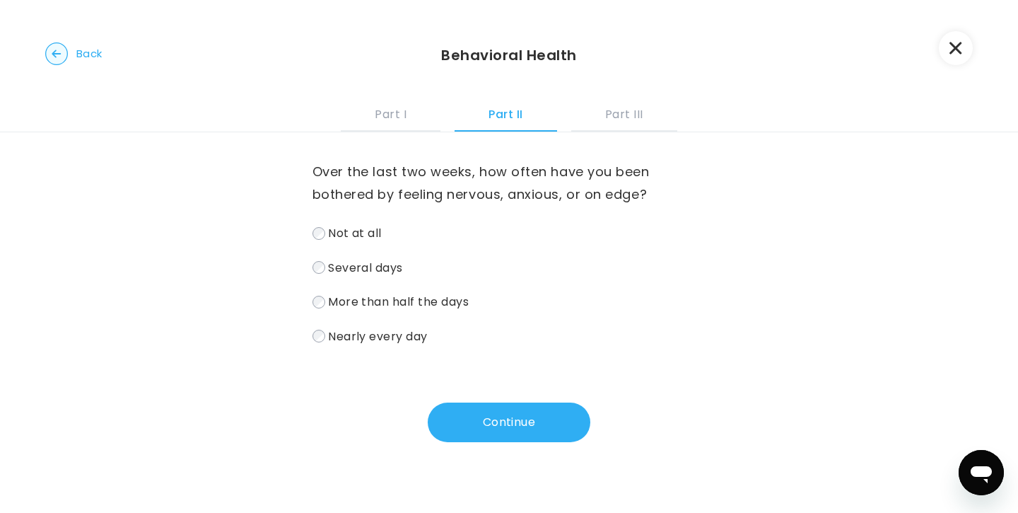
click at [80, 56] on span "Back" at bounding box center [89, 54] width 26 height 20
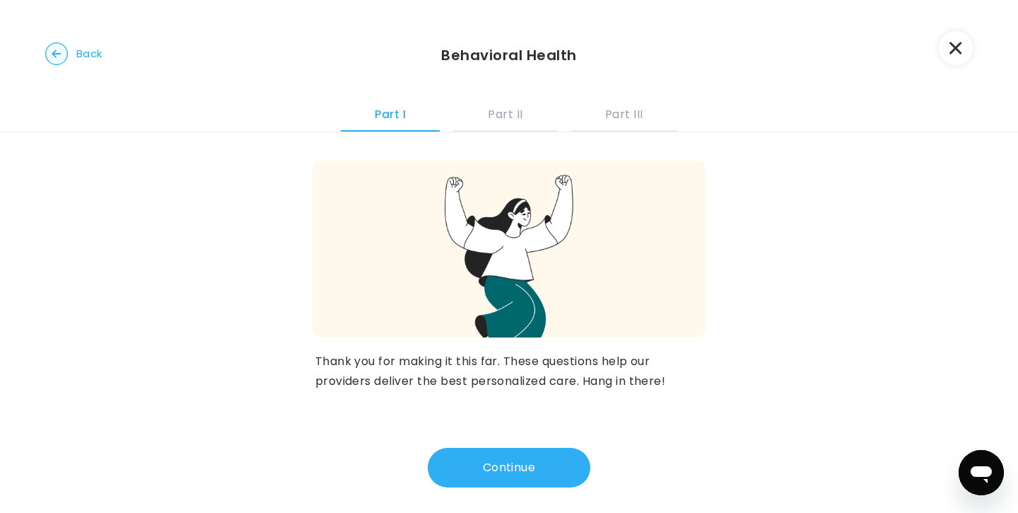
click at [961, 45] on icon "button" at bounding box center [956, 48] width 13 height 13
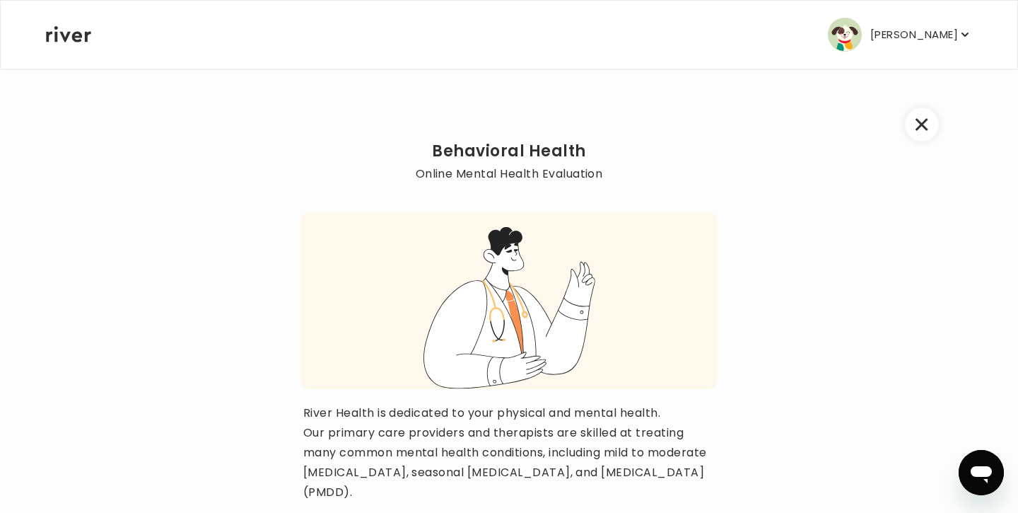
click at [919, 121] on icon "button" at bounding box center [922, 125] width 12 height 12
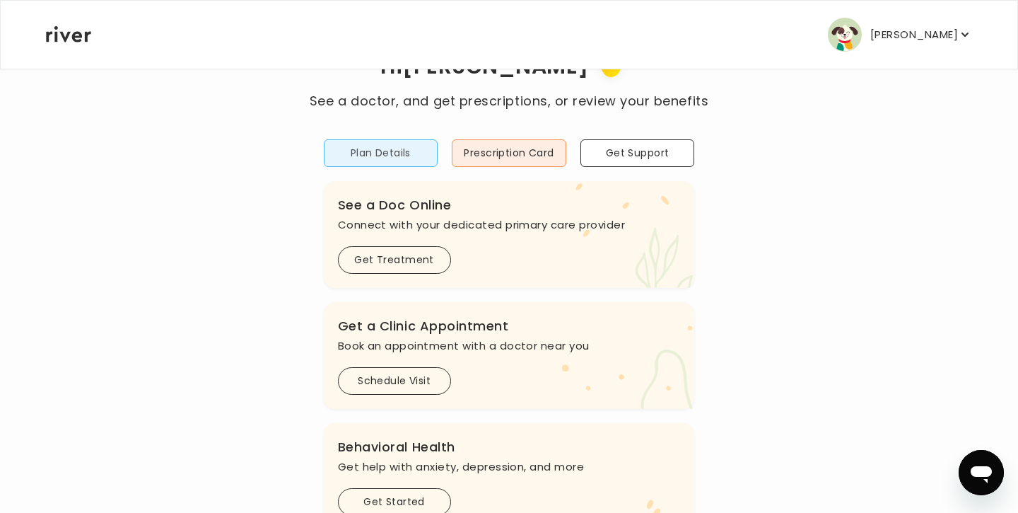
scroll to position [83, 0]
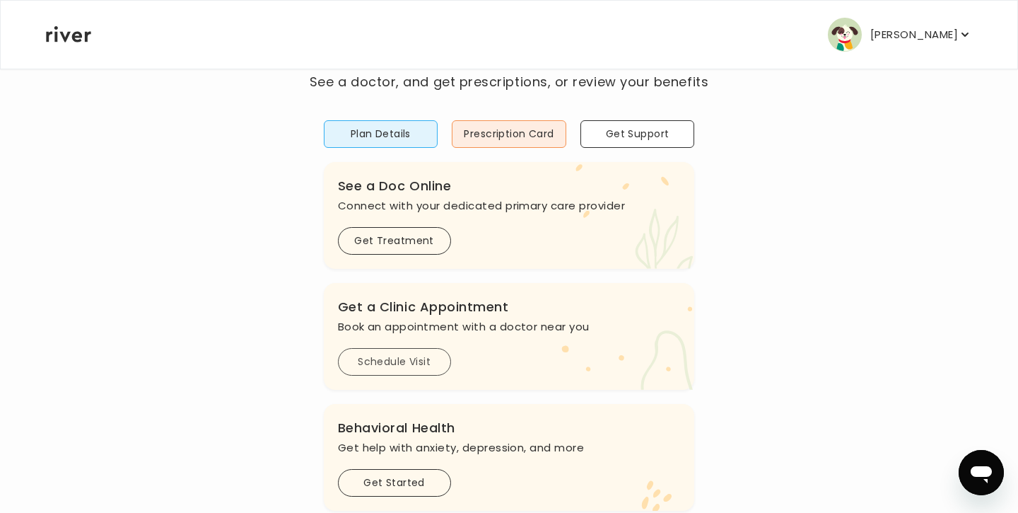
click at [397, 359] on button "Schedule Visit" at bounding box center [394, 362] width 113 height 28
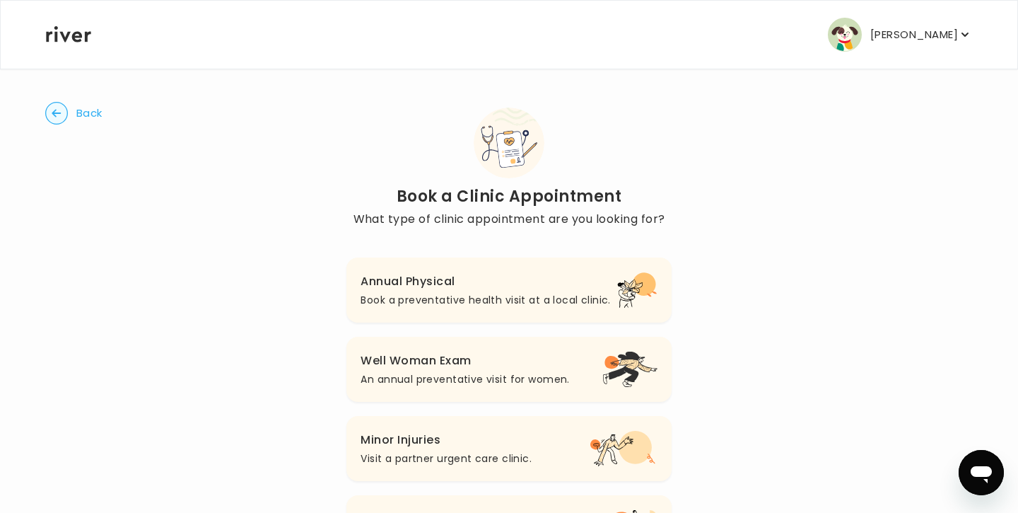
scroll to position [66, 0]
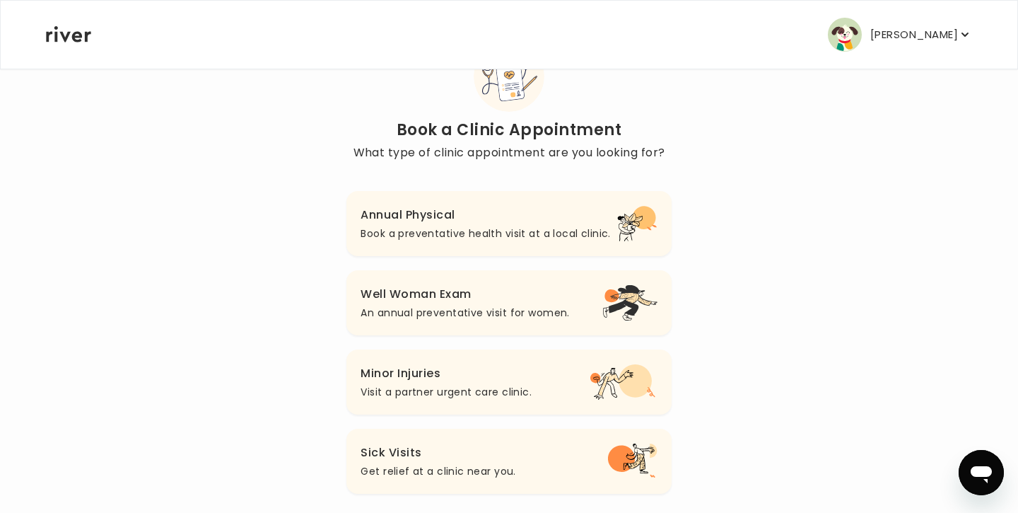
click at [526, 234] on p "Book a preventative health visit at a local clinic." at bounding box center [486, 233] width 250 height 17
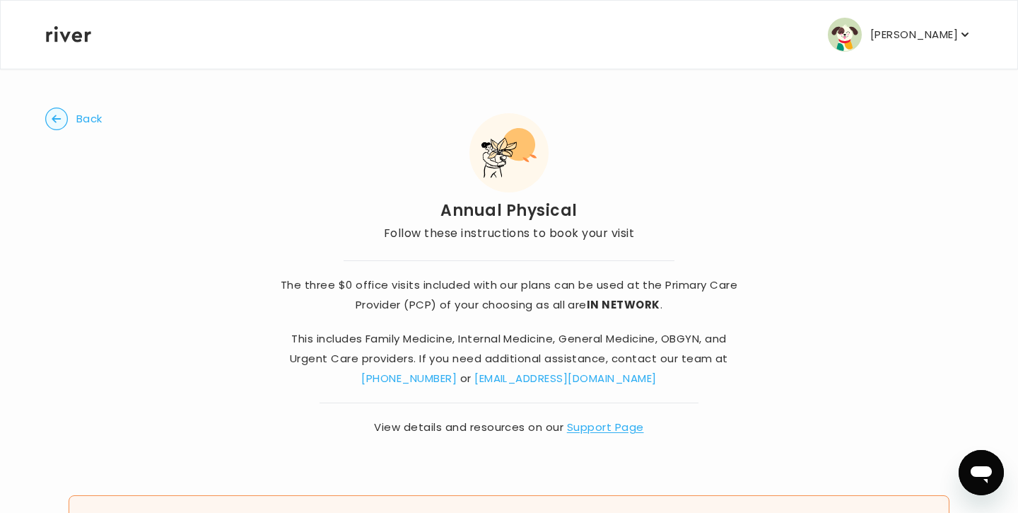
click at [843, 19] on img "button" at bounding box center [845, 35] width 34 height 34
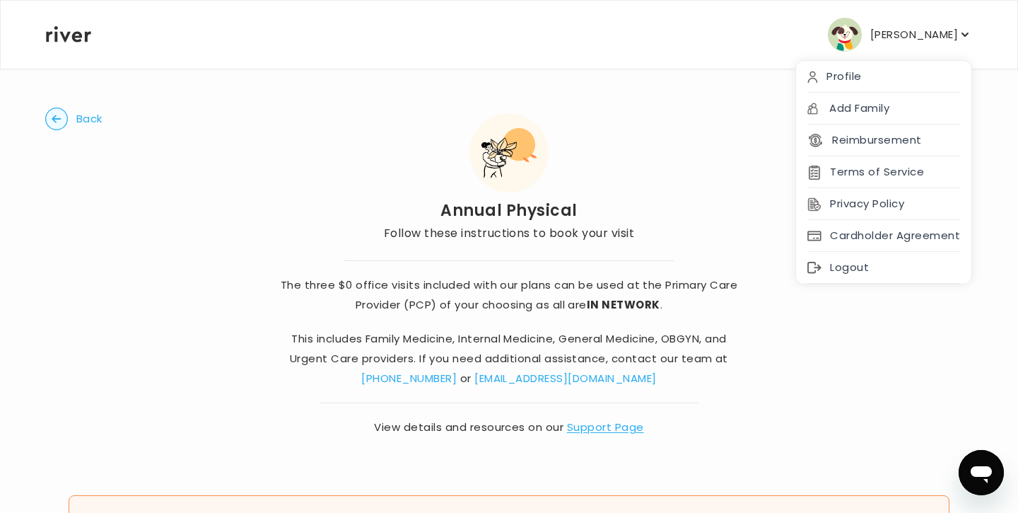
click at [646, 158] on div "Back Annual Physical Follow these instructions to book your visit The three $0 …" at bounding box center [509, 272] width 928 height 409
